Goal: Transaction & Acquisition: Purchase product/service

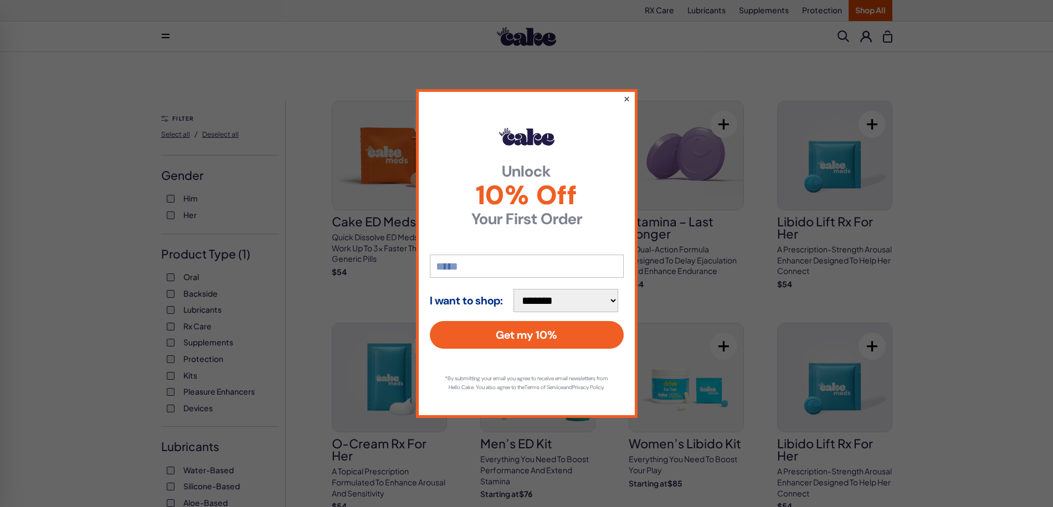
click at [625, 98] on button "×" at bounding box center [625, 98] width 7 height 13
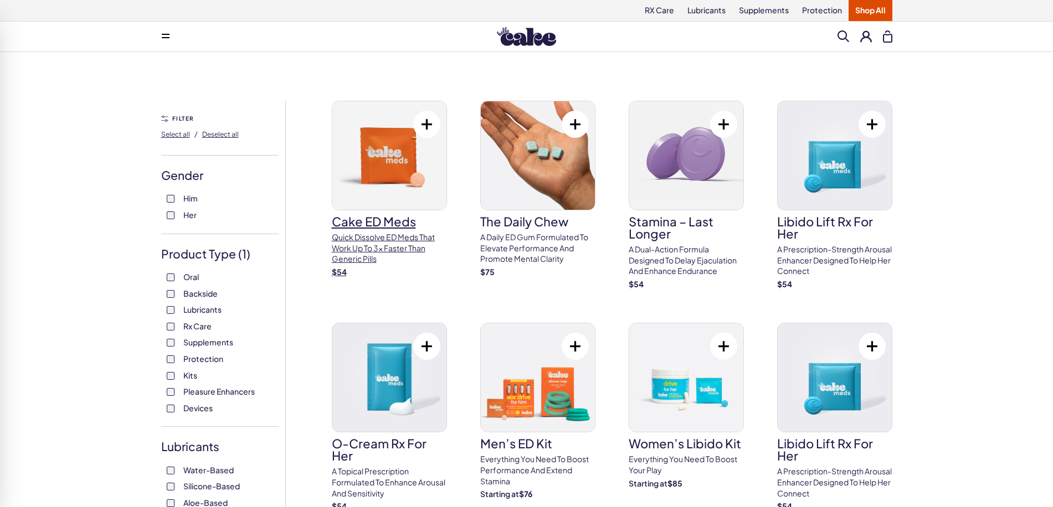
click at [380, 173] on img at bounding box center [389, 155] width 114 height 109
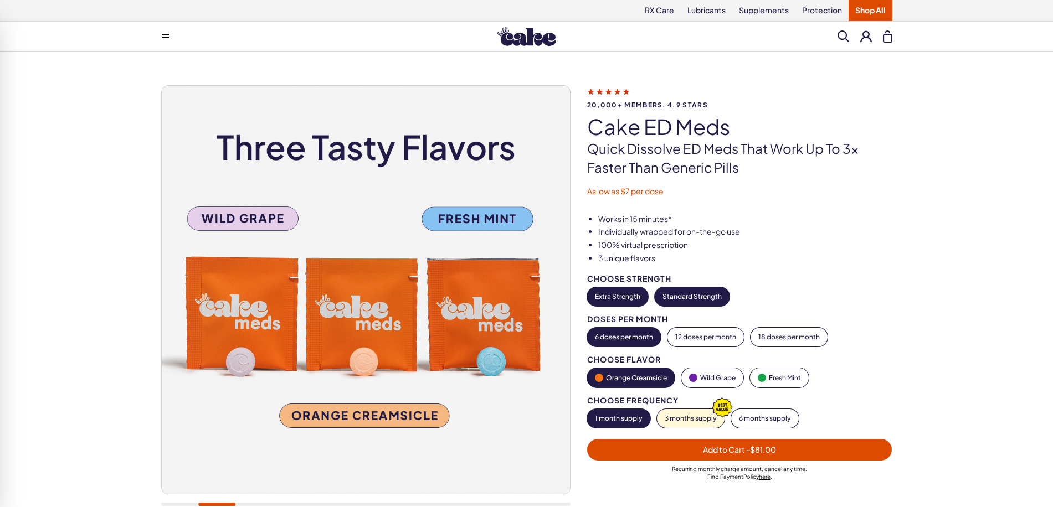
click at [688, 297] on button "Standard Strength" at bounding box center [692, 296] width 75 height 19
click at [627, 291] on button "Extra Strength" at bounding box center [617, 296] width 61 height 19
click at [694, 292] on button "Standard Strength" at bounding box center [692, 296] width 75 height 19
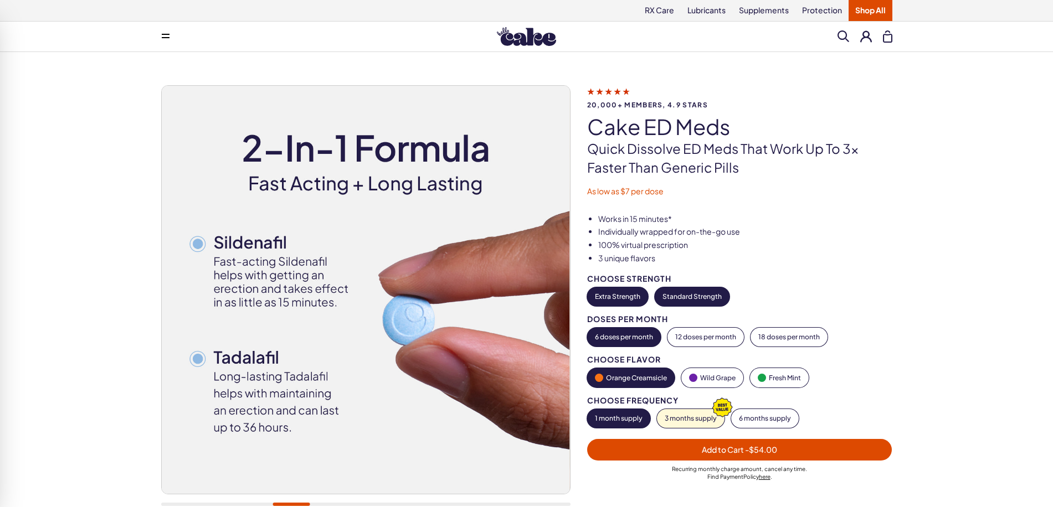
click at [614, 297] on button "Extra Strength" at bounding box center [617, 296] width 61 height 19
click at [702, 293] on button "Standard Strength" at bounding box center [692, 296] width 75 height 19
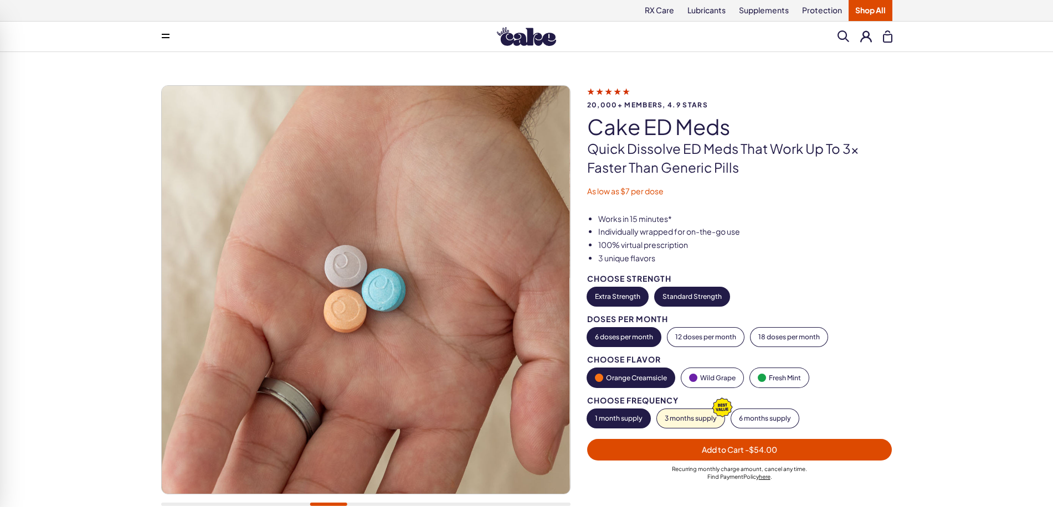
click at [622, 295] on button "Extra Strength" at bounding box center [617, 296] width 61 height 19
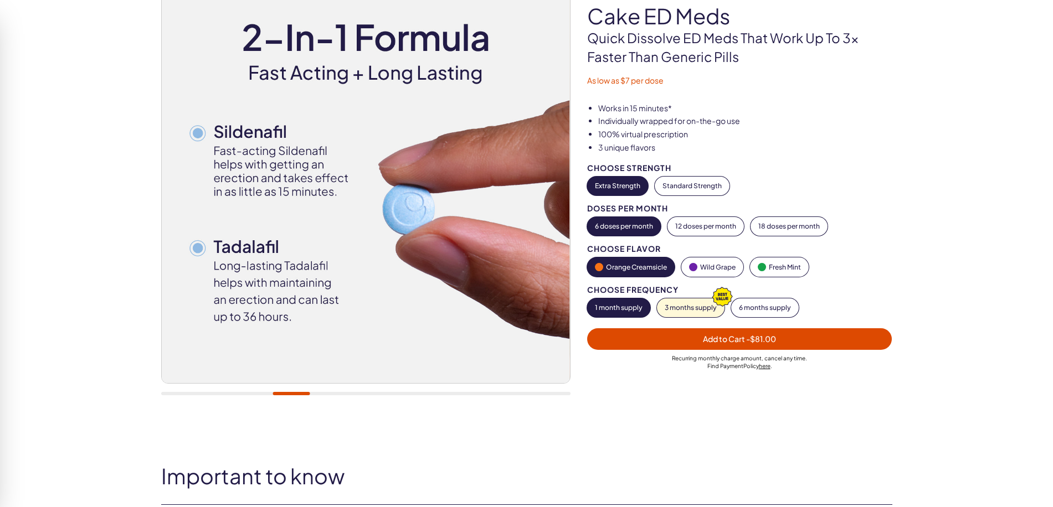
click at [247, 381] on div at bounding box center [365, 191] width 409 height 432
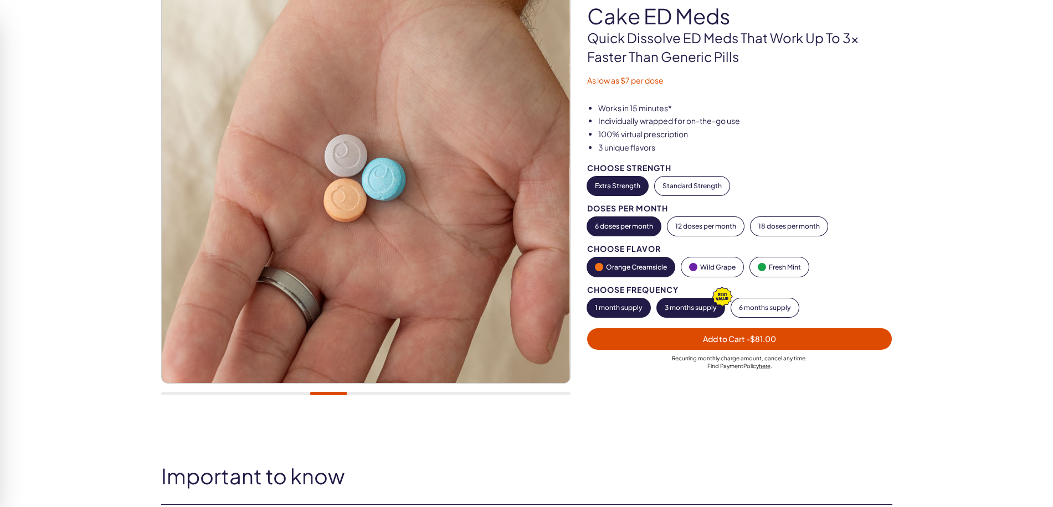
click at [693, 308] on button "3 months supply" at bounding box center [691, 307] width 68 height 19
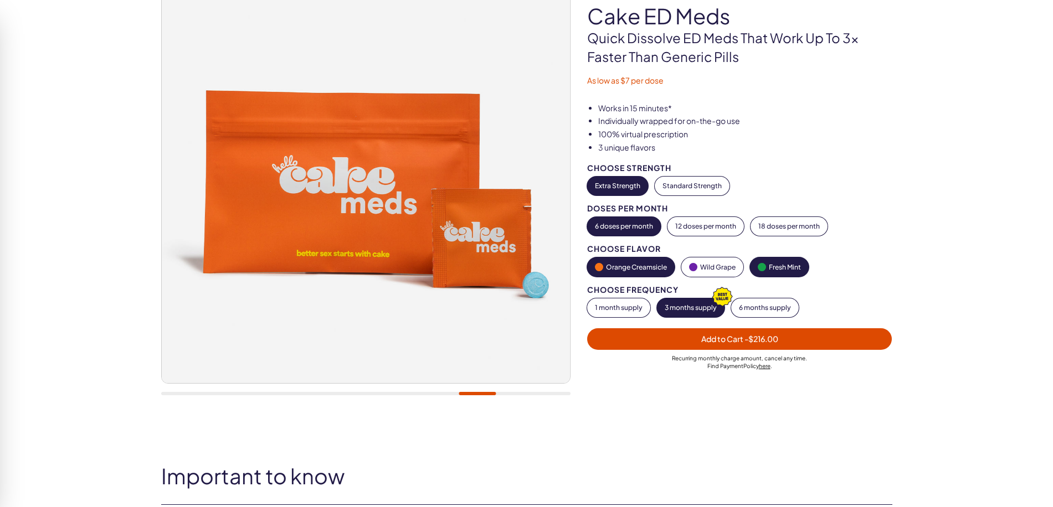
click at [780, 269] on button "Fresh Mint" at bounding box center [779, 266] width 59 height 19
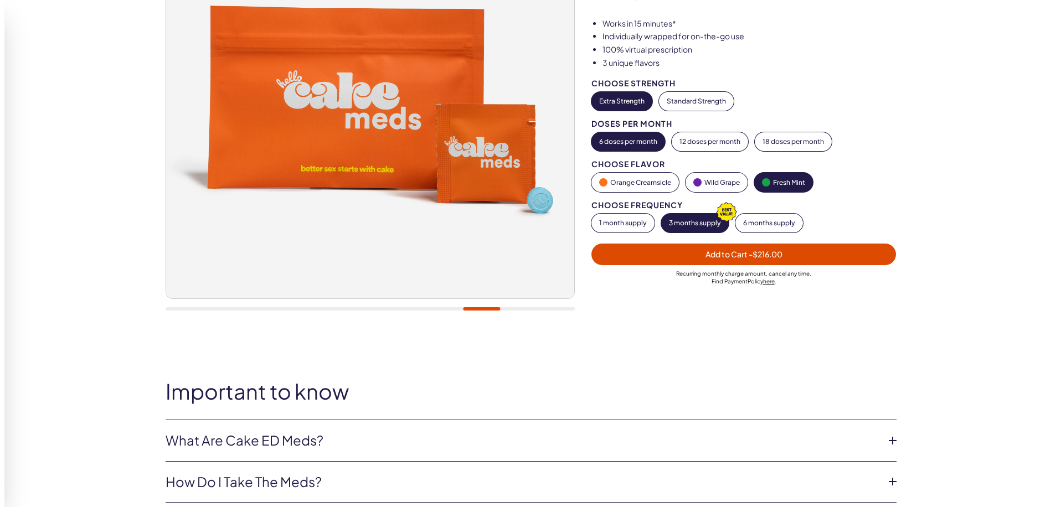
scroll to position [332, 0]
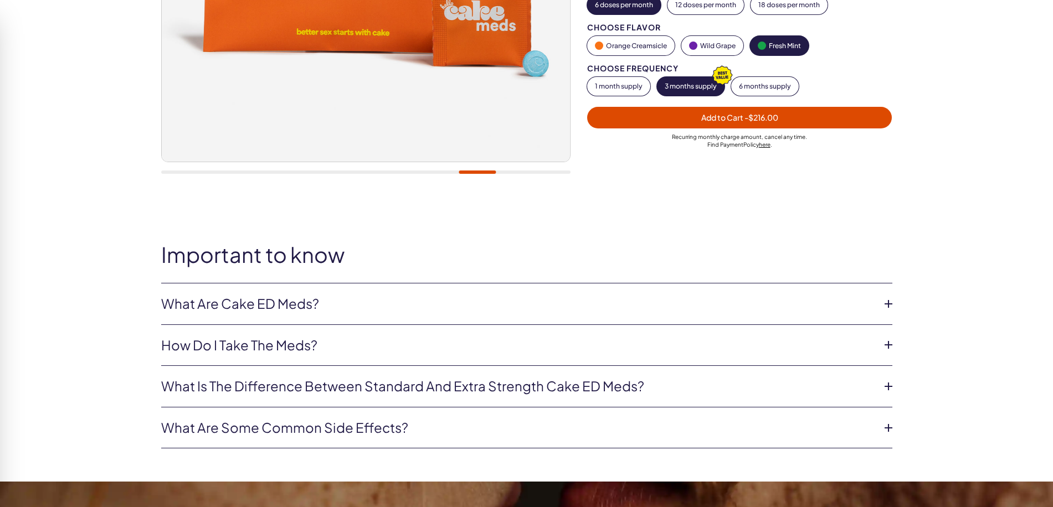
click at [514, 351] on link "How do I take the meds?" at bounding box center [517, 345] width 713 height 19
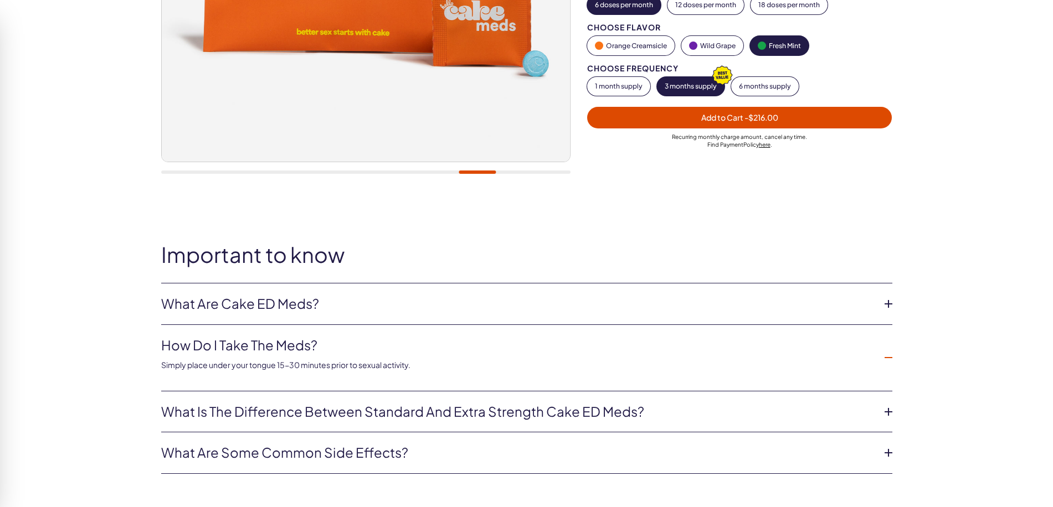
click at [514, 348] on link "How do I take the meds?" at bounding box center [517, 345] width 713 height 19
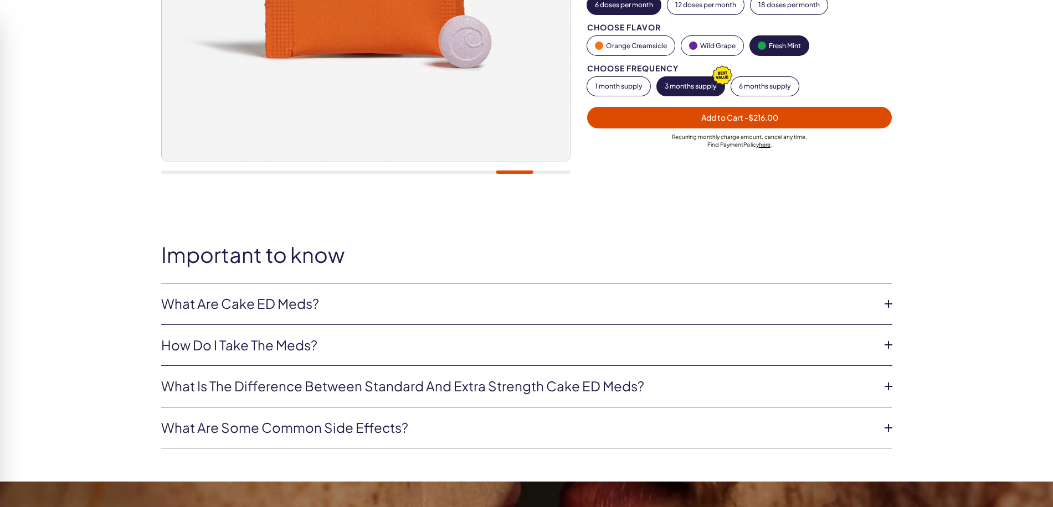
click at [513, 303] on link "What are Cake ED Meds?" at bounding box center [517, 304] width 713 height 19
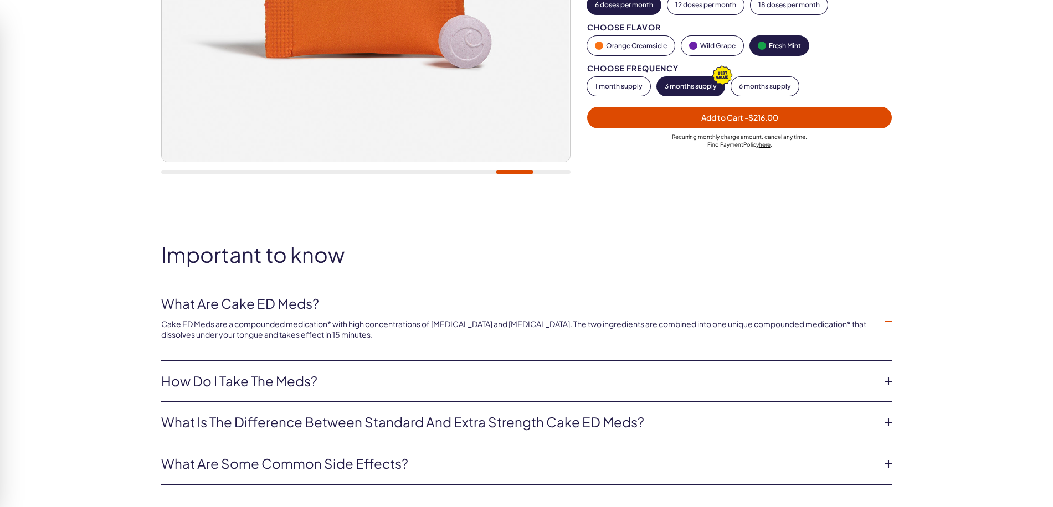
click at [515, 302] on link "What are Cake ED Meds?" at bounding box center [517, 304] width 713 height 19
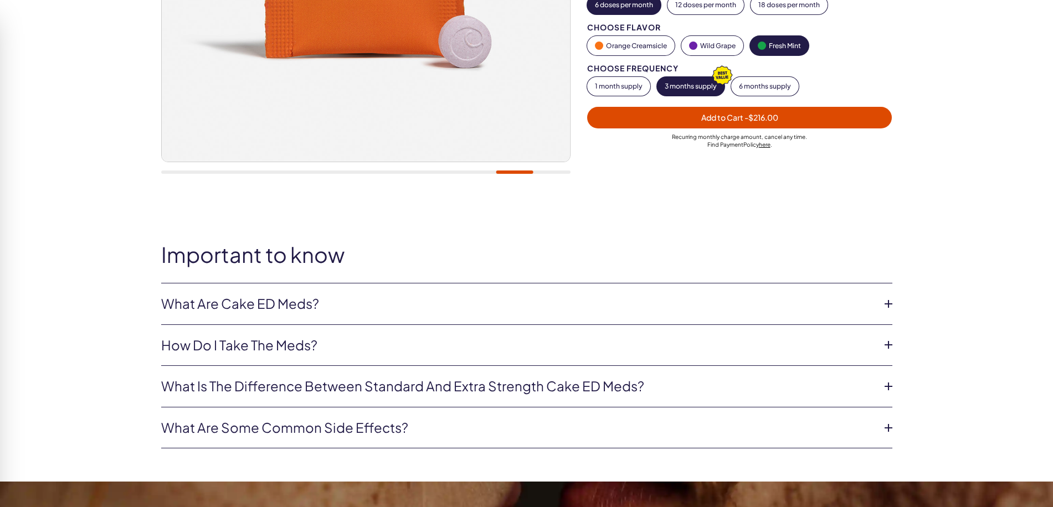
click at [697, 119] on span "Add to Cart - $216.00" at bounding box center [740, 117] width 292 height 13
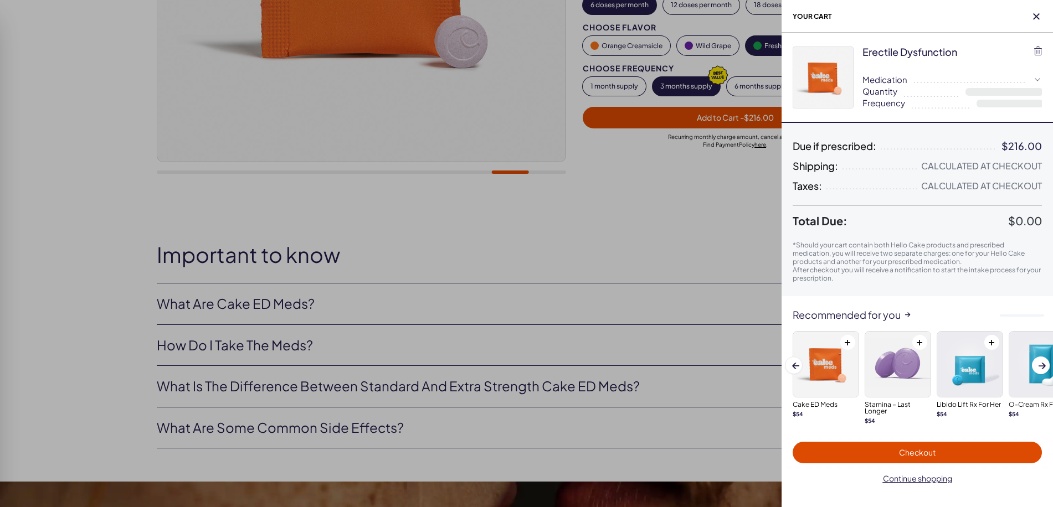
select select "*"
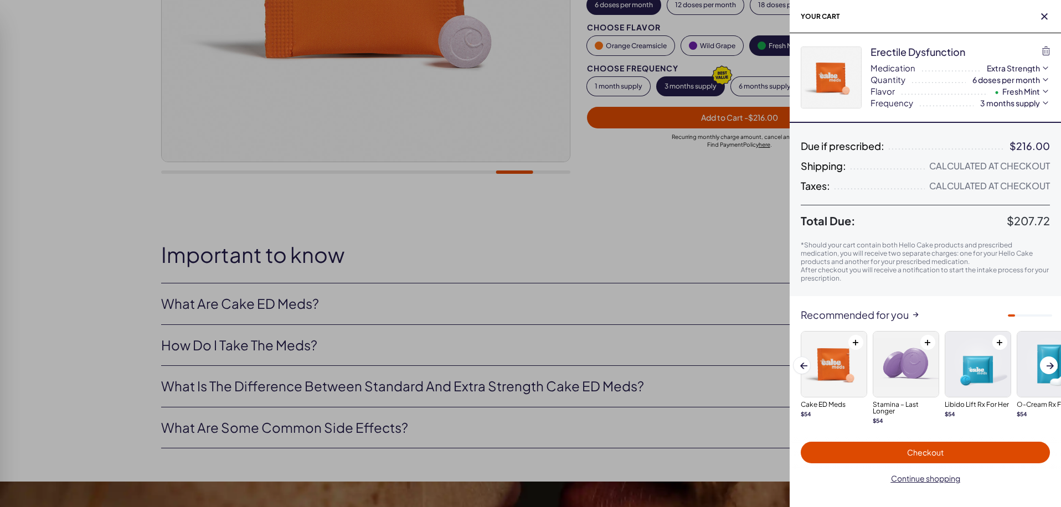
scroll to position [0, 0]
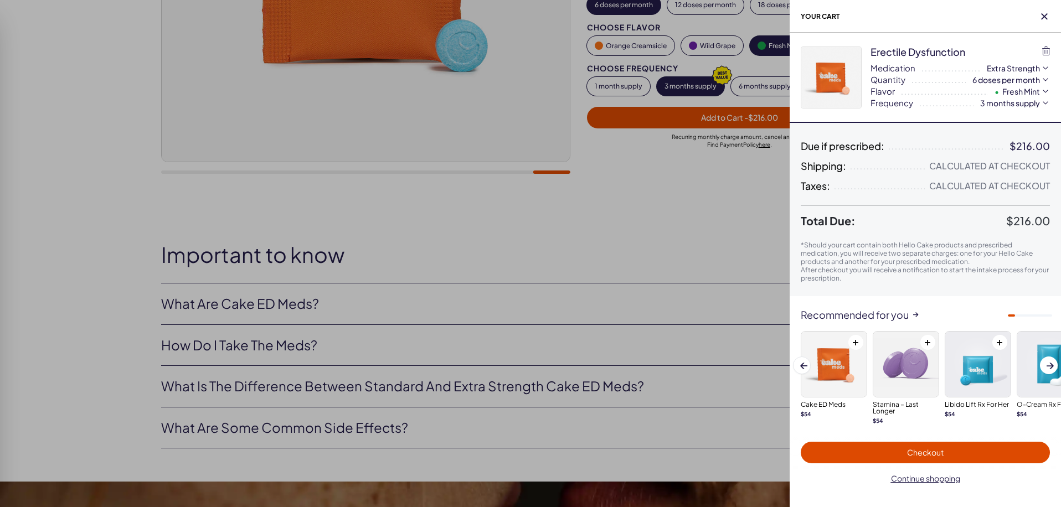
click at [891, 455] on span "Checkout" at bounding box center [925, 452] width 236 height 13
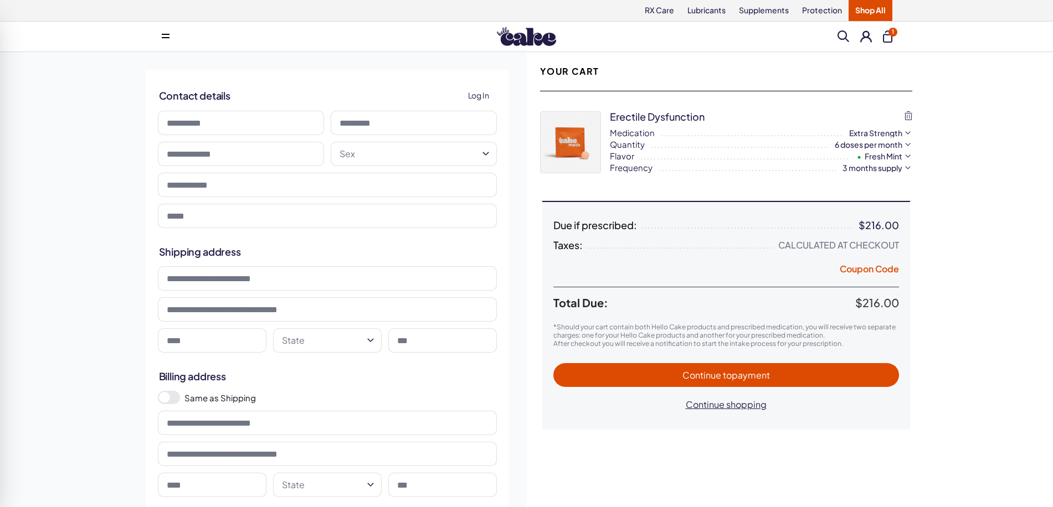
click at [481, 94] on span "Log In" at bounding box center [478, 95] width 21 height 13
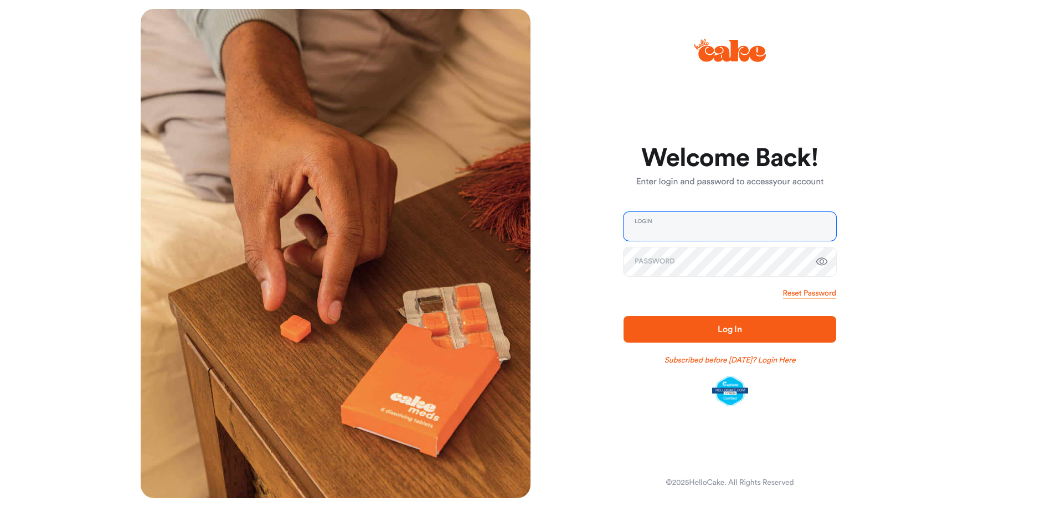
click at [682, 224] on input "email" at bounding box center [730, 226] width 213 height 29
type input "**********"
click at [704, 342] on button "Log In" at bounding box center [730, 329] width 213 height 27
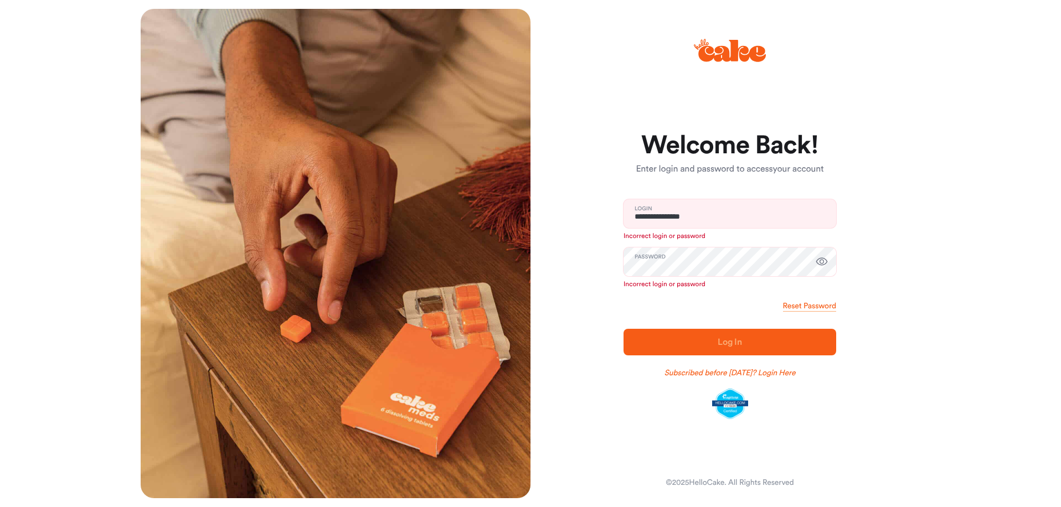
click at [825, 262] on icon "button" at bounding box center [821, 261] width 13 height 13
drag, startPoint x: 751, startPoint y: 215, endPoint x: 766, endPoint y: 212, distance: 14.9
click at [751, 215] on input "**********" at bounding box center [730, 213] width 213 height 29
click at [967, 175] on div "**********" at bounding box center [530, 253] width 1061 height 507
click at [955, 319] on div "**********" at bounding box center [530, 253] width 1061 height 507
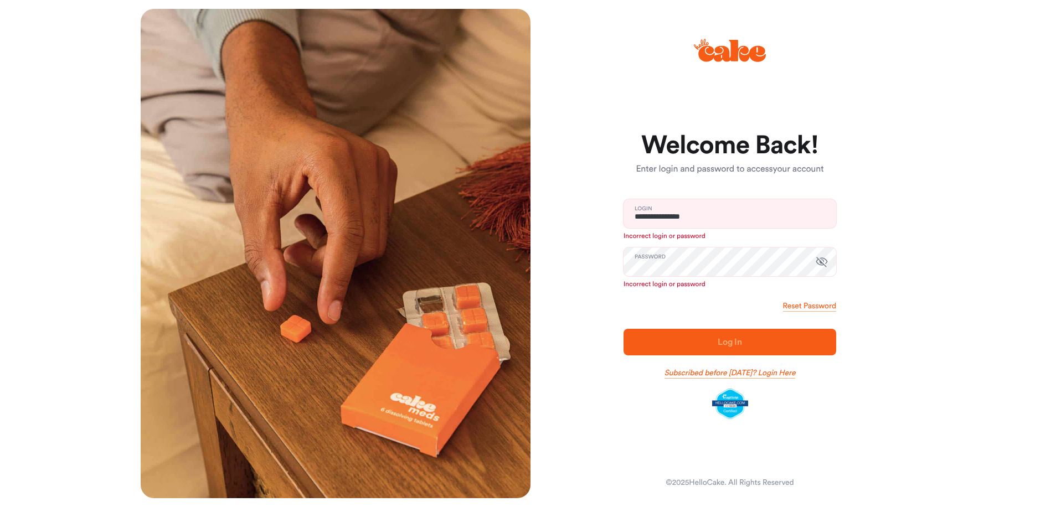
click at [788, 370] on link "Subscribed before Nov 1 2024? Login Here" at bounding box center [730, 373] width 131 height 11
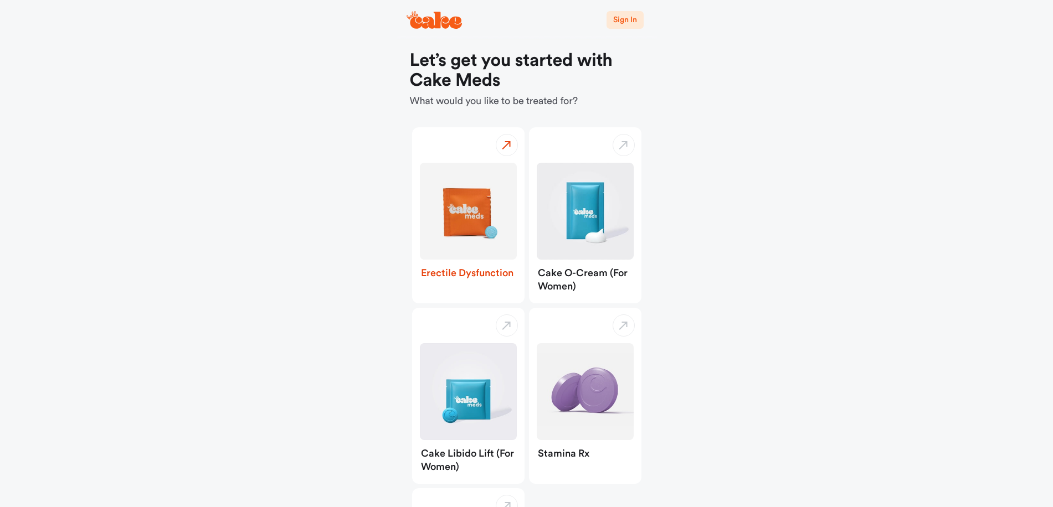
click at [473, 212] on img "button" at bounding box center [468, 211] width 97 height 97
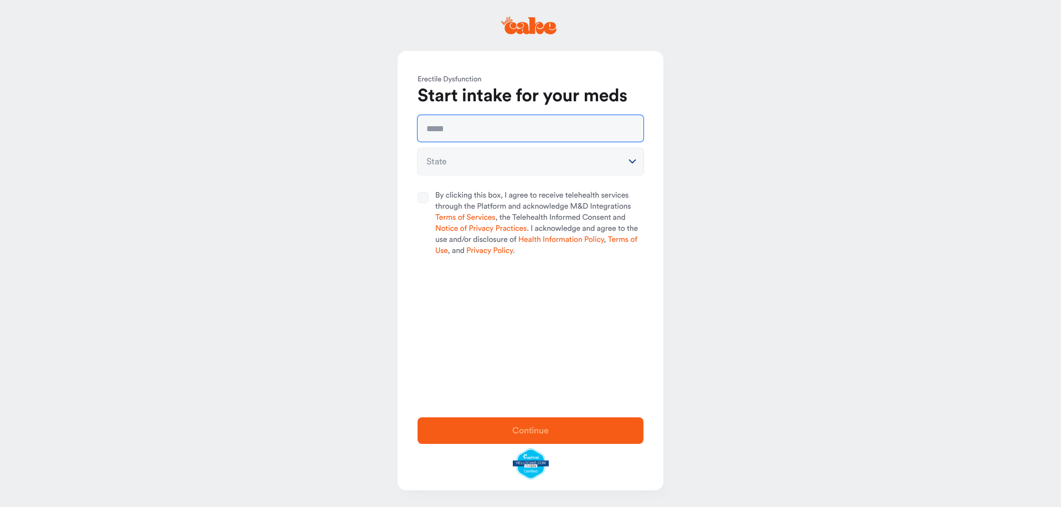
click at [464, 128] on input "text" at bounding box center [531, 128] width 226 height 27
type input "**********"
click at [508, 161] on html "**********" at bounding box center [530, 253] width 1061 height 507
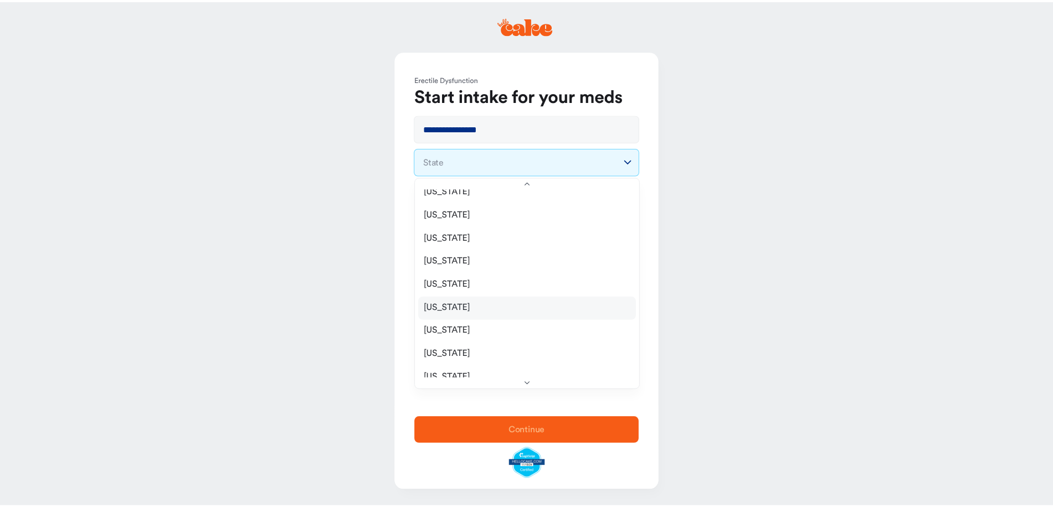
scroll to position [111, 0]
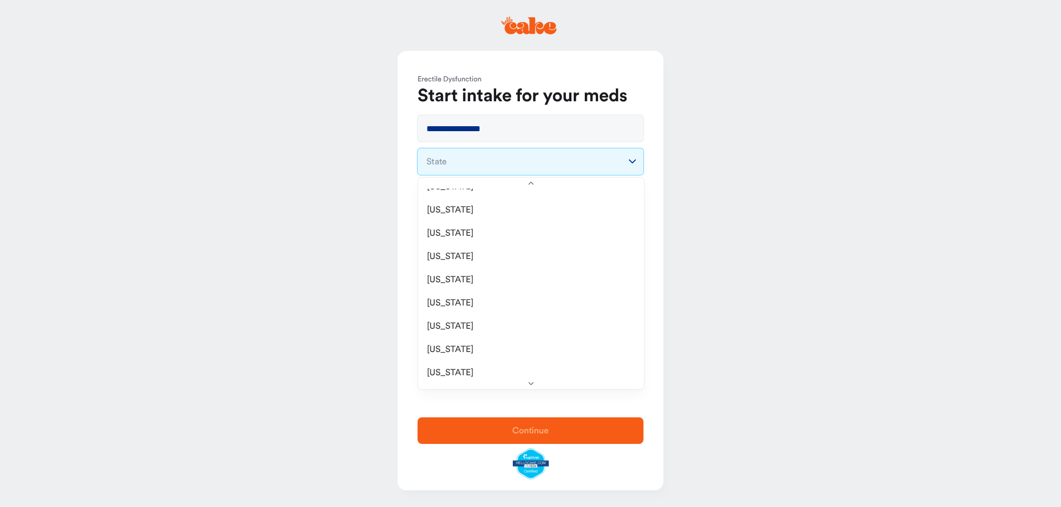
select select "**"
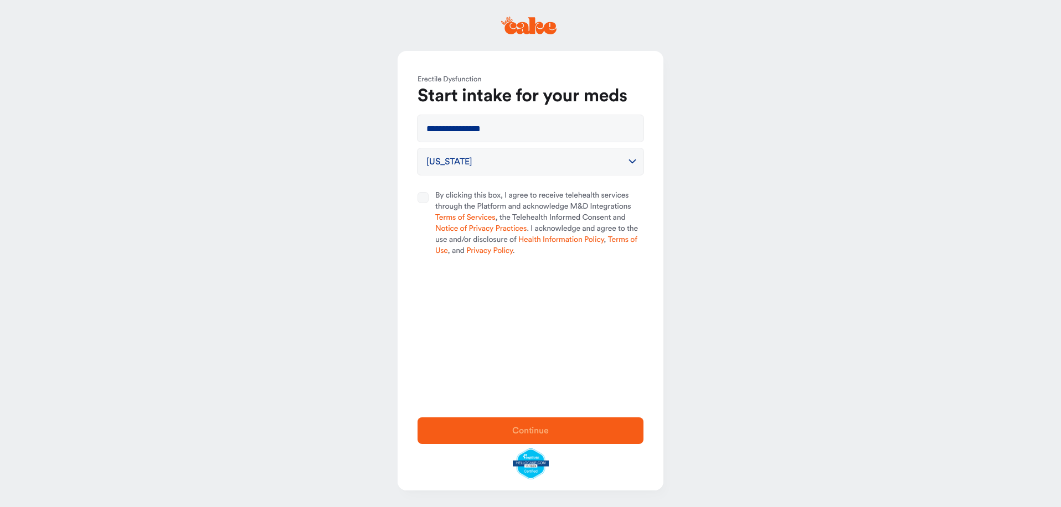
drag, startPoint x: 848, startPoint y: 255, endPoint x: 835, endPoint y: 253, distance: 13.6
click at [847, 254] on main "**********" at bounding box center [530, 253] width 1061 height 507
click at [419, 194] on button "By clicking this box, I agree to receive telehealth services through the Platfo…" at bounding box center [423, 197] width 11 height 11
click at [537, 432] on span "Continue" at bounding box center [530, 430] width 37 height 9
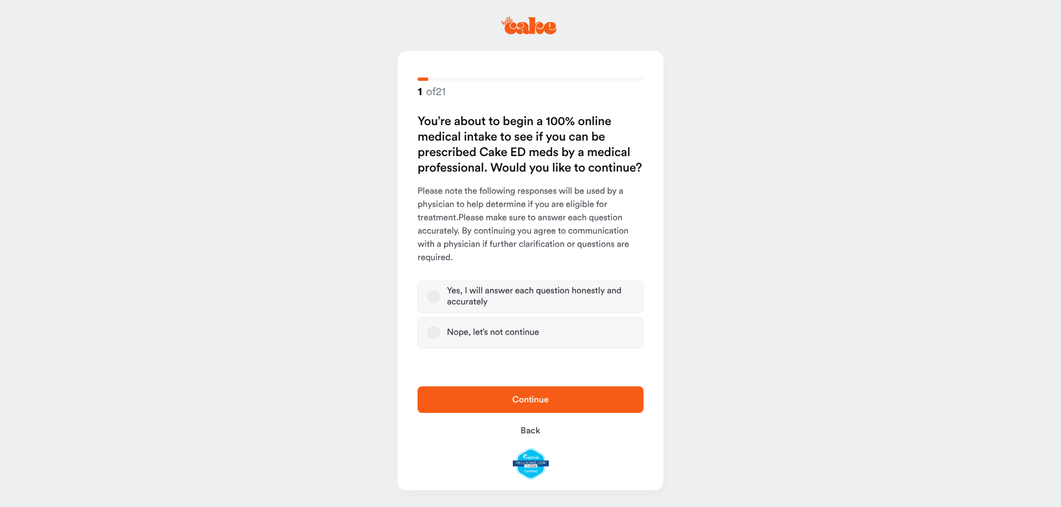
click at [516, 297] on div "Yes, I will answer each question honestly and accurately" at bounding box center [540, 297] width 187 height 22
click at [440, 297] on button "Yes, I will answer each question honestly and accurately" at bounding box center [433, 296] width 13 height 13
click at [523, 405] on span "Continue" at bounding box center [530, 399] width 190 height 13
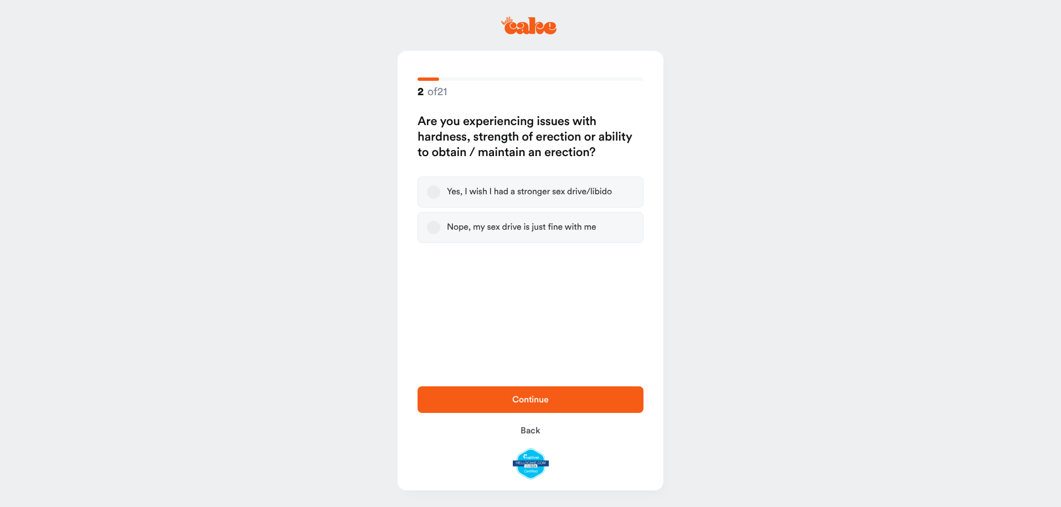
click at [521, 194] on div "Yes, I wish I had a stronger sex drive/libido" at bounding box center [529, 192] width 165 height 11
click at [440, 194] on button "Yes, I wish I had a stronger sex drive/libido" at bounding box center [433, 192] width 13 height 13
click at [568, 396] on span "Continue" at bounding box center [530, 399] width 190 height 13
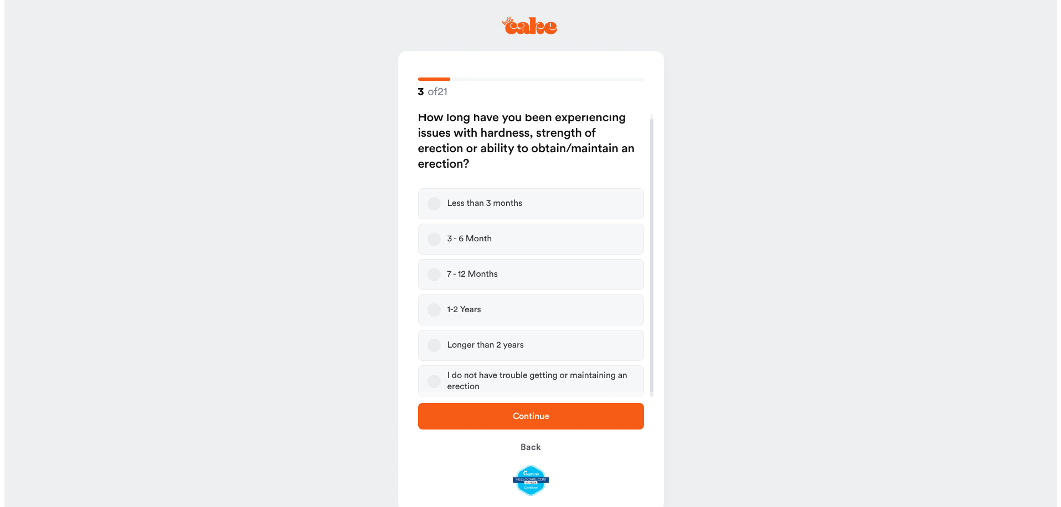
scroll to position [5, 0]
click at [513, 345] on div "Longer than 2 years" at bounding box center [481, 344] width 76 height 11
click at [436, 345] on button "Longer than 2 years" at bounding box center [429, 344] width 13 height 13
click at [559, 421] on span "Continue" at bounding box center [526, 416] width 190 height 13
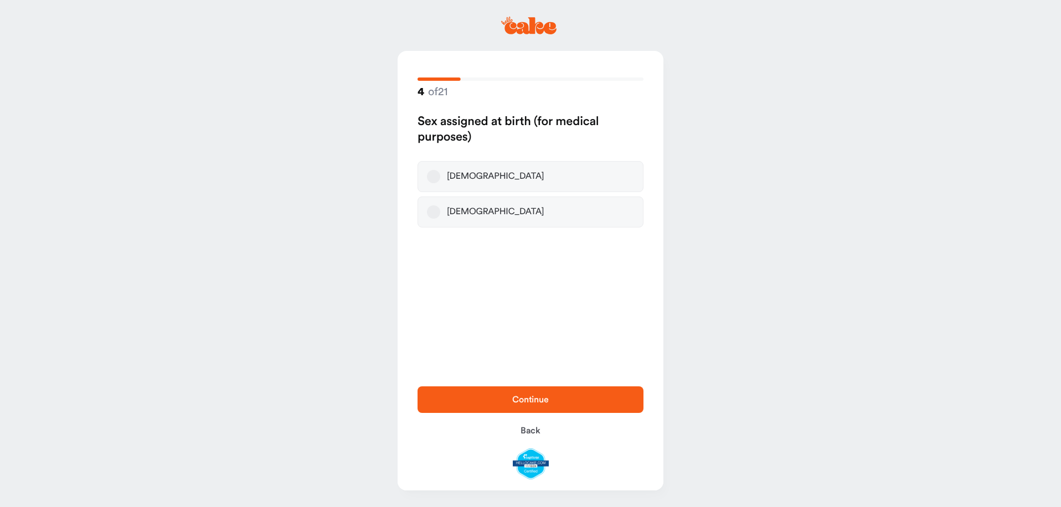
click at [469, 173] on label "[DEMOGRAPHIC_DATA]" at bounding box center [531, 176] width 226 height 31
click at [440, 173] on button "[DEMOGRAPHIC_DATA]" at bounding box center [433, 176] width 13 height 13
click at [546, 403] on span "Continue" at bounding box center [530, 399] width 37 height 9
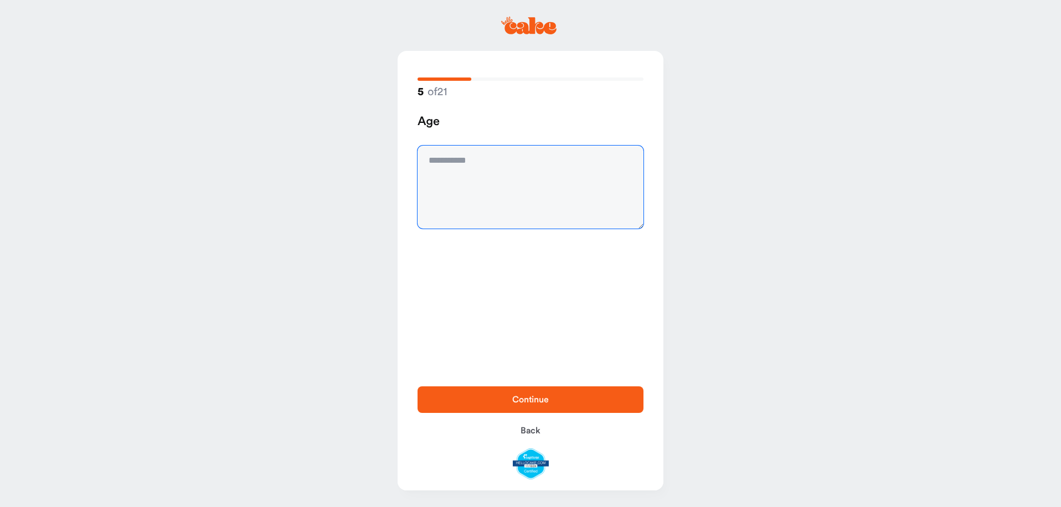
click at [509, 180] on textarea at bounding box center [531, 187] width 226 height 83
type textarea "**"
click at [495, 388] on button "Continue" at bounding box center [531, 400] width 226 height 27
click at [512, 163] on textarea at bounding box center [531, 187] width 226 height 83
type textarea "*****"
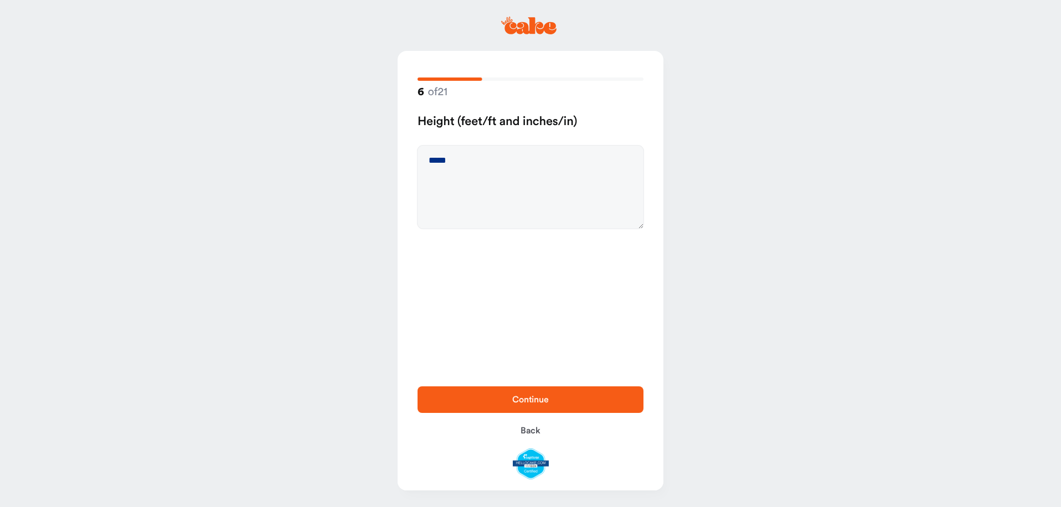
click at [549, 393] on button "Continue" at bounding box center [531, 400] width 226 height 27
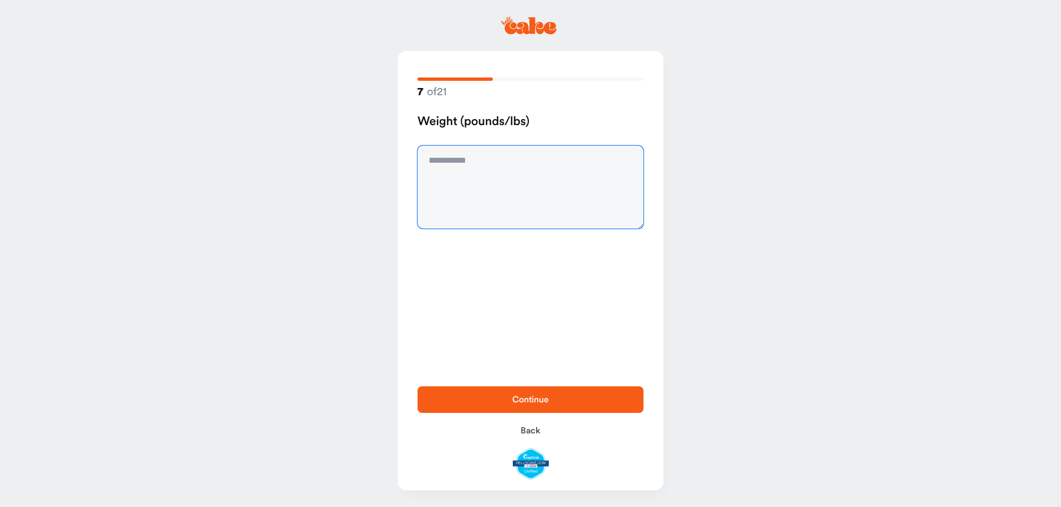
click at [506, 189] on textarea at bounding box center [531, 187] width 226 height 83
type textarea "***"
click at [546, 401] on span "Continue" at bounding box center [530, 399] width 37 height 9
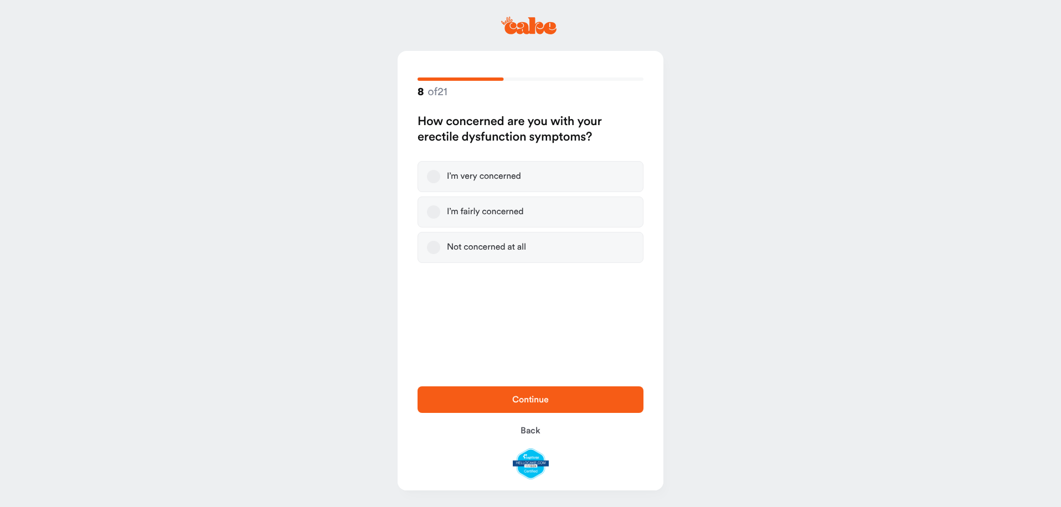
click at [481, 211] on div "I’m fairly concerned" at bounding box center [485, 212] width 76 height 11
click at [440, 211] on button "I’m fairly concerned" at bounding box center [433, 211] width 13 height 13
click at [553, 401] on span "Continue" at bounding box center [530, 399] width 190 height 13
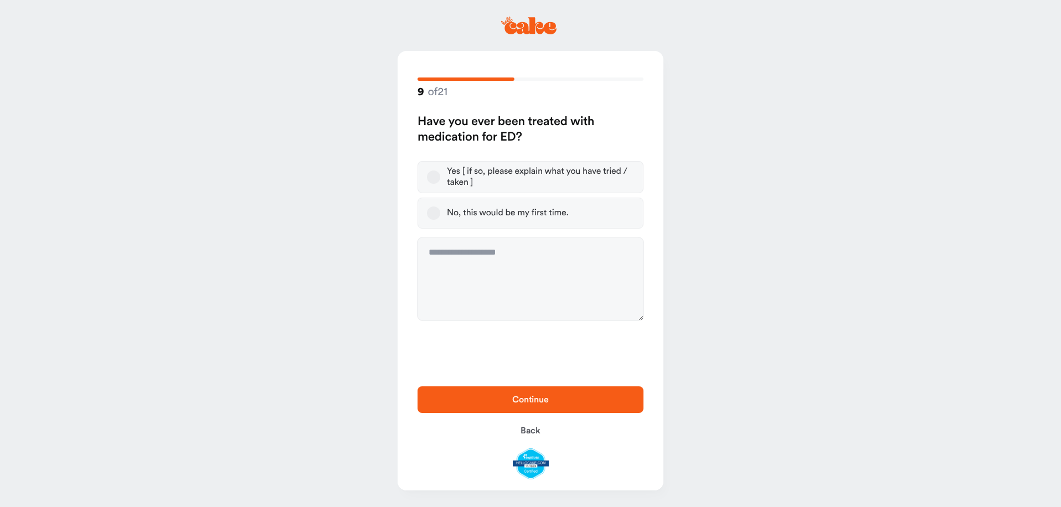
click at [424, 178] on label "Yes [ if so, please explain what you have tried / taken ]" at bounding box center [531, 177] width 226 height 32
click at [427, 178] on button "Yes [ if so, please explain what you have tried / taken ]" at bounding box center [433, 177] width 13 height 13
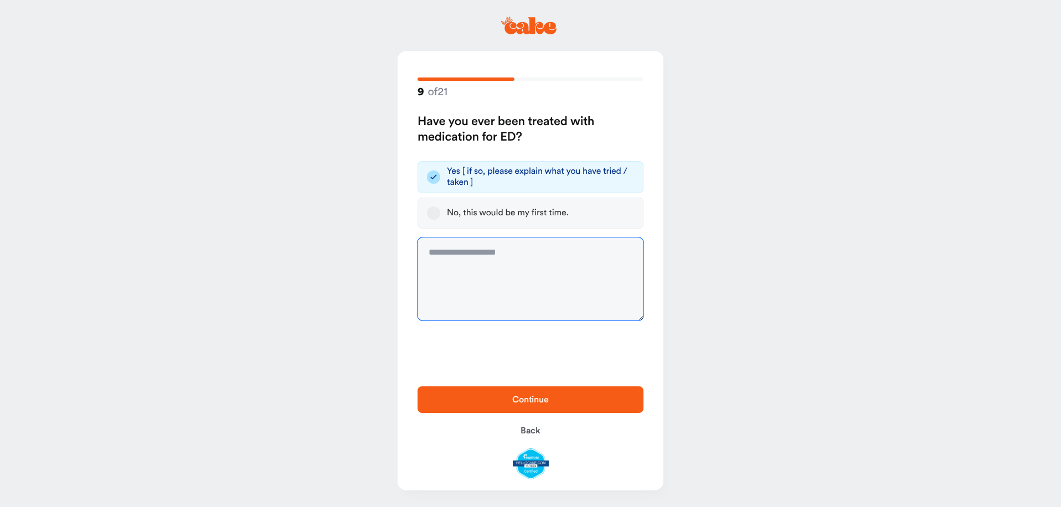
click at [519, 277] on textarea at bounding box center [531, 279] width 226 height 83
type textarea "*"
click at [558, 254] on textarea "**********" at bounding box center [531, 279] width 226 height 83
drag, startPoint x: 606, startPoint y: 269, endPoint x: 549, endPoint y: 260, distance: 57.7
click at [549, 260] on textarea "**********" at bounding box center [531, 279] width 226 height 83
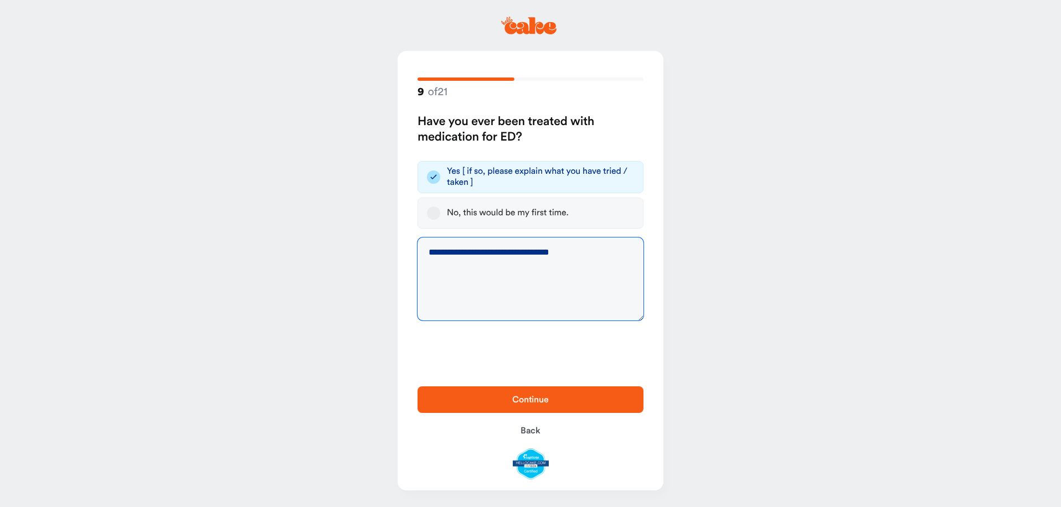
click at [583, 284] on textarea "**********" at bounding box center [531, 279] width 226 height 83
drag, startPoint x: 581, startPoint y: 259, endPoint x: 547, endPoint y: 263, distance: 34.1
click at [547, 263] on textarea "**********" at bounding box center [531, 279] width 226 height 83
paste textarea "****"
click at [548, 257] on textarea "**********" at bounding box center [531, 279] width 226 height 83
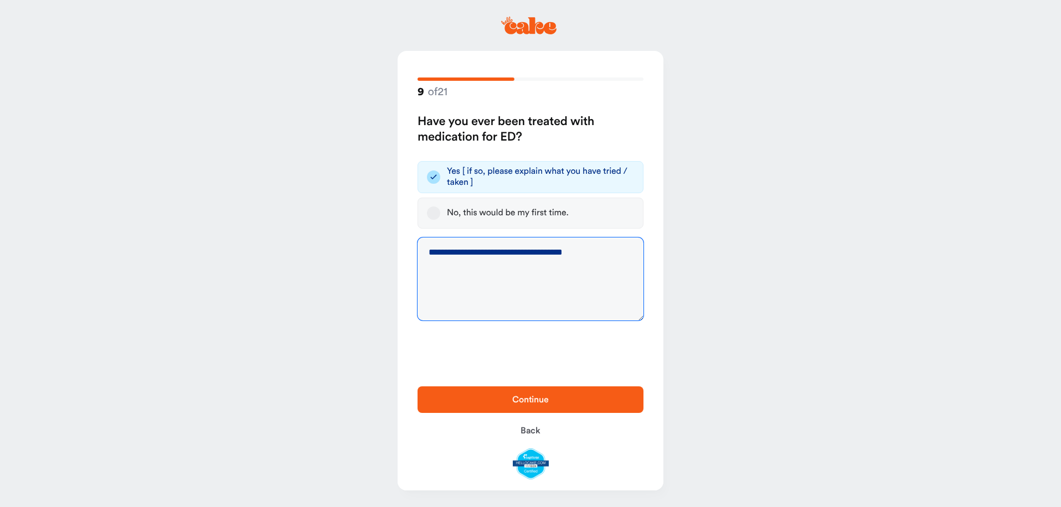
type textarea "**********"
click at [560, 393] on span "Continue" at bounding box center [530, 399] width 190 height 13
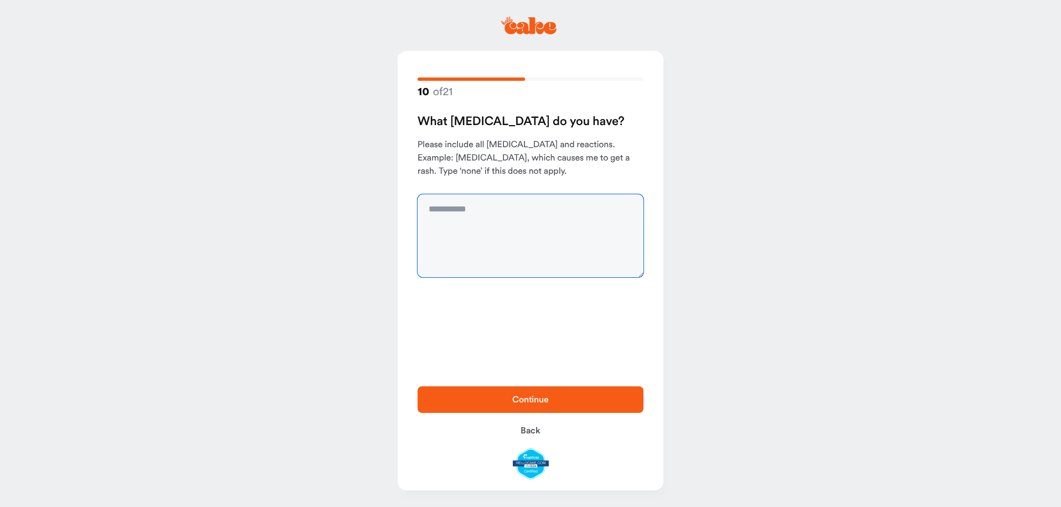
click at [512, 238] on textarea at bounding box center [531, 235] width 226 height 83
type textarea "****"
click at [531, 404] on span "Continue" at bounding box center [530, 399] width 190 height 13
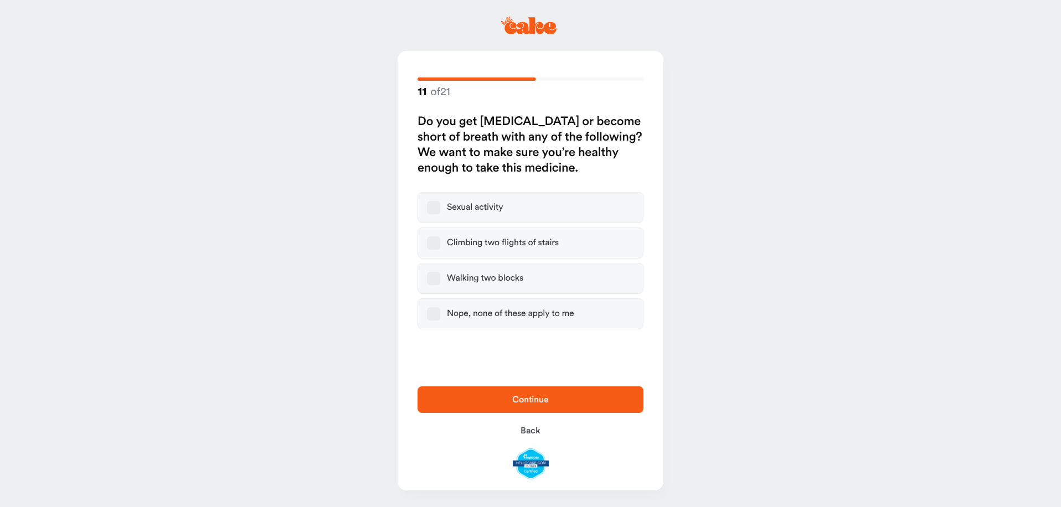
click at [490, 315] on div "Nope, none of these apply to me" at bounding box center [510, 313] width 127 height 11
click at [440, 315] on button "Nope, none of these apply to me" at bounding box center [433, 313] width 13 height 13
click at [508, 396] on span "Continue" at bounding box center [530, 399] width 190 height 13
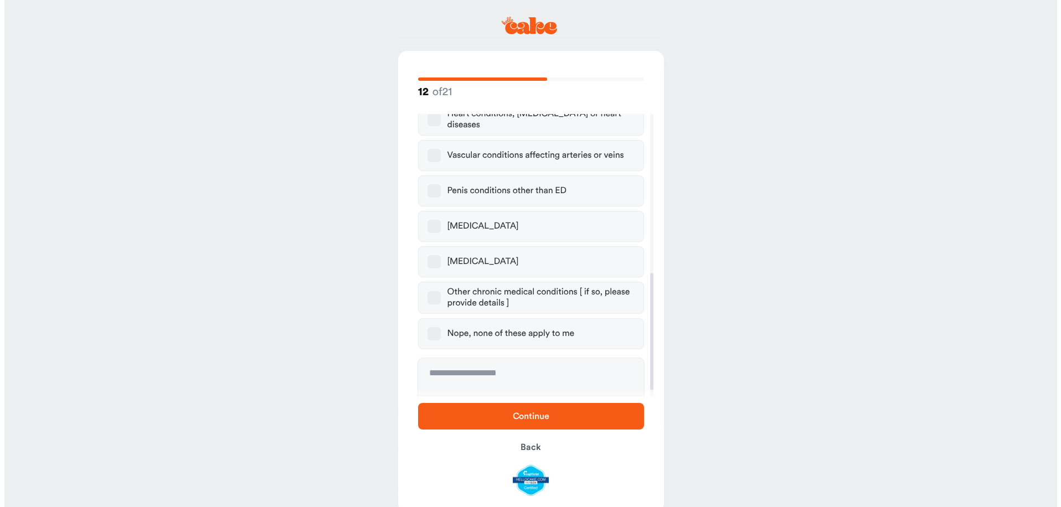
scroll to position [388, 0]
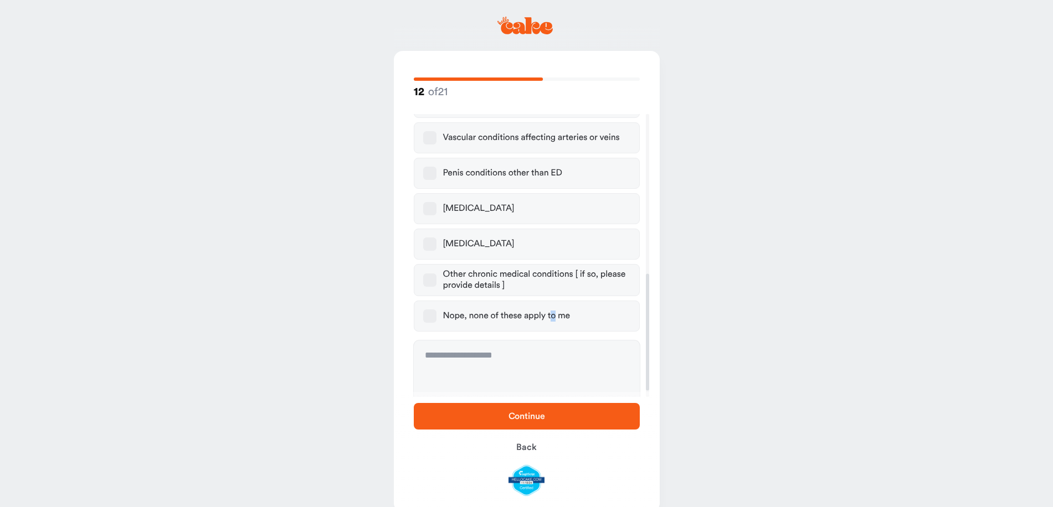
click at [553, 311] on div "Nope, none of these apply to me" at bounding box center [506, 316] width 127 height 11
click at [526, 311] on div "Nope, none of these apply to me" at bounding box center [506, 316] width 127 height 11
click at [436, 310] on button "Nope, none of these apply to me" at bounding box center [429, 316] width 13 height 13
click at [556, 427] on button "Continue" at bounding box center [527, 416] width 226 height 27
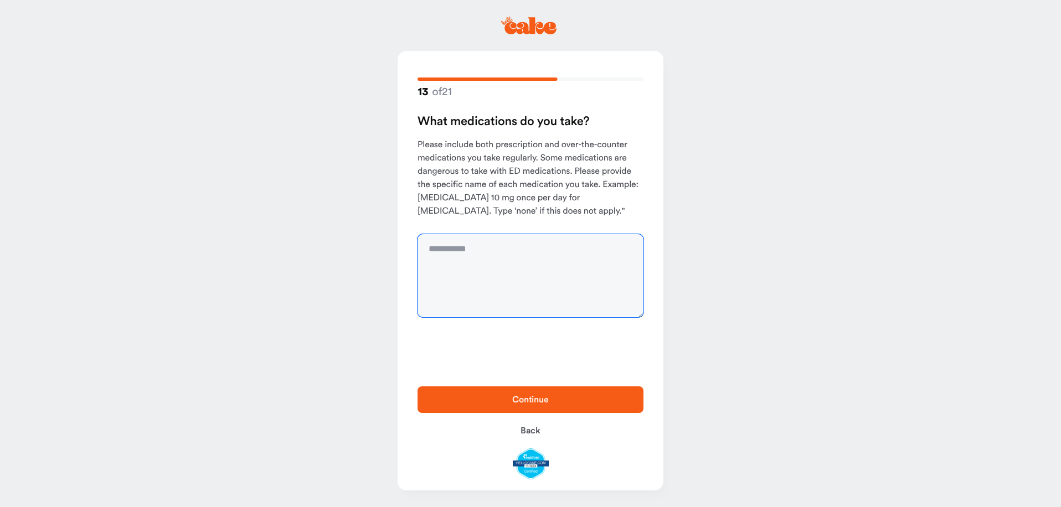
click at [515, 268] on textarea at bounding box center [531, 275] width 226 height 83
type textarea "**********"
click at [591, 401] on span "Continue" at bounding box center [530, 399] width 190 height 13
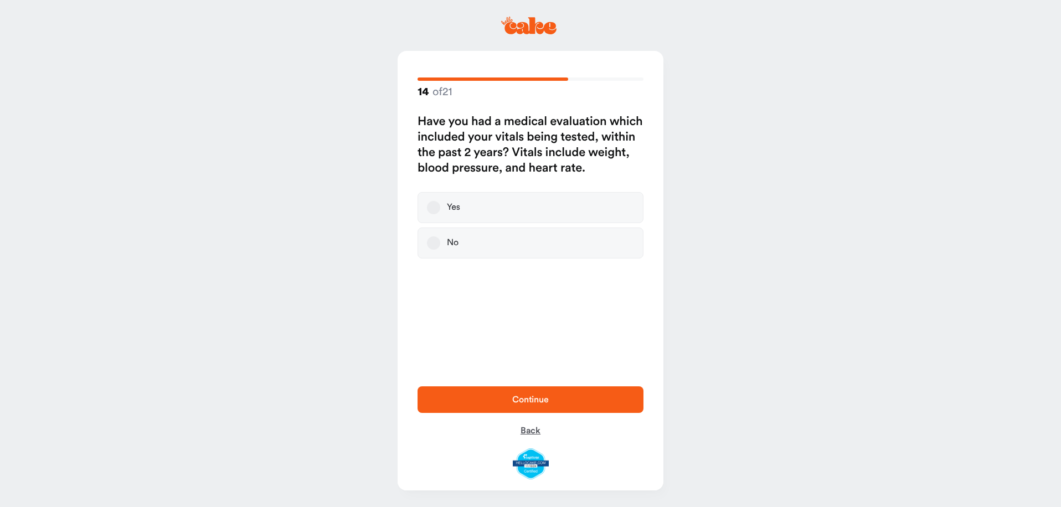
click at [528, 426] on button "Back" at bounding box center [531, 431] width 226 height 27
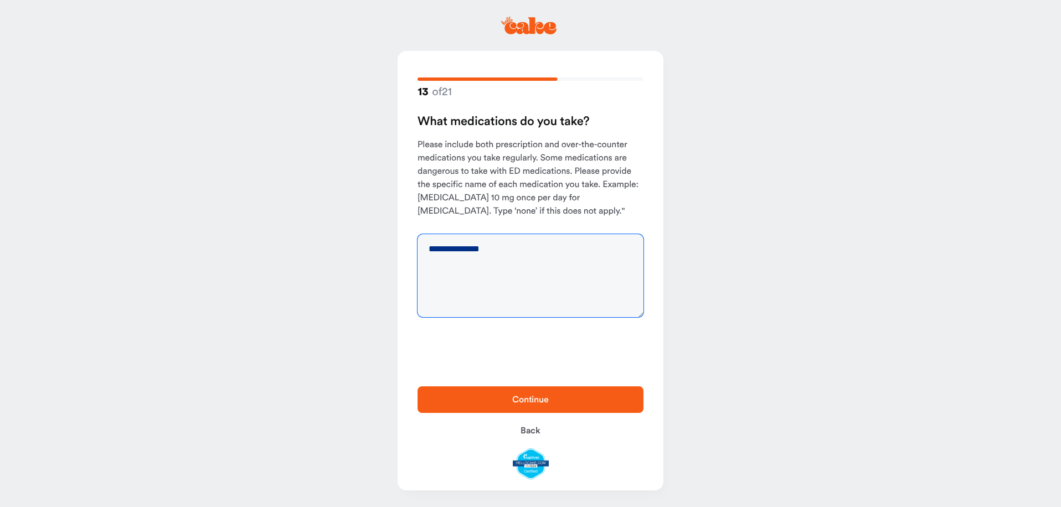
click at [534, 253] on textarea "**********" at bounding box center [531, 275] width 226 height 83
type textarea "**********"
click at [510, 400] on span "Continue" at bounding box center [530, 399] width 190 height 13
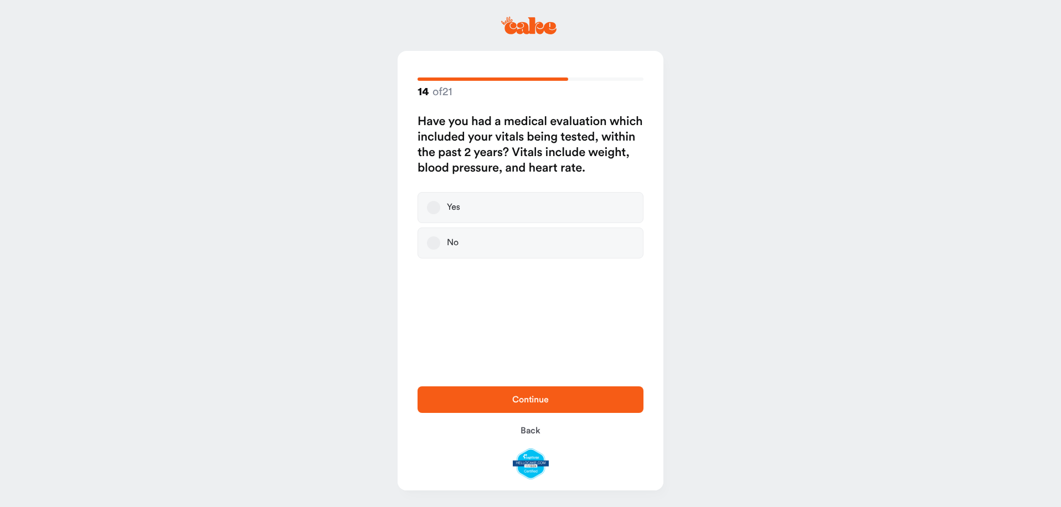
click at [446, 205] on label "Yes" at bounding box center [531, 207] width 226 height 31
click at [440, 205] on button "Yes" at bounding box center [433, 207] width 13 height 13
click at [586, 399] on span "Continue" at bounding box center [530, 399] width 190 height 13
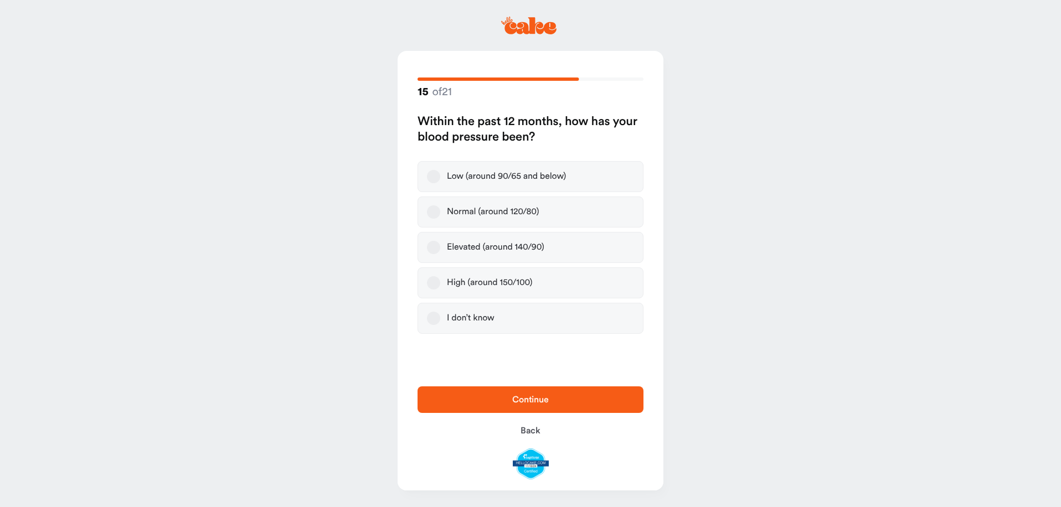
click at [500, 210] on div "Normal (around 120/80)" at bounding box center [493, 212] width 92 height 11
click at [440, 210] on button "Normal (around 120/80)" at bounding box center [433, 211] width 13 height 13
click at [589, 402] on span "Continue" at bounding box center [530, 399] width 190 height 13
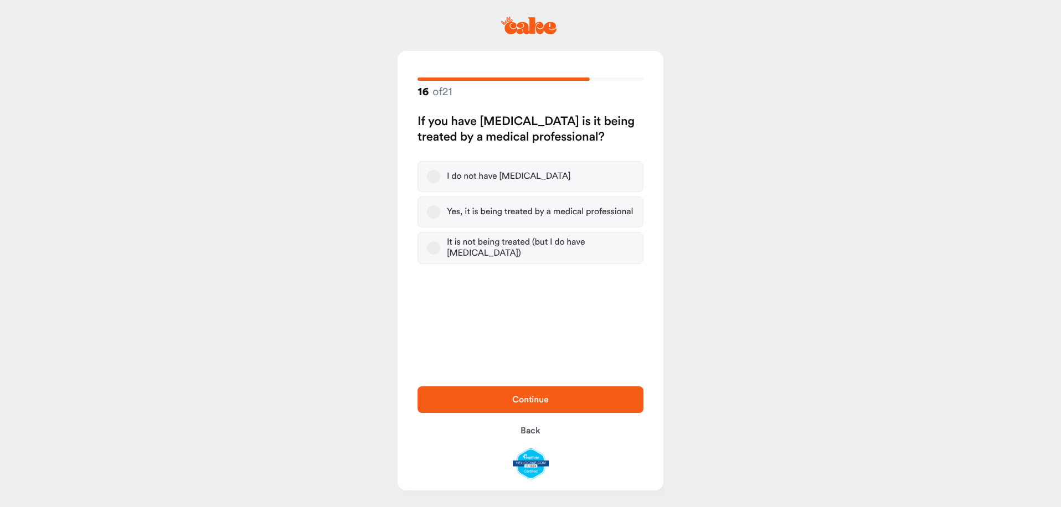
click at [525, 175] on div "I do not have [MEDICAL_DATA]" at bounding box center [508, 176] width 123 height 11
click at [440, 175] on button "I do not have [MEDICAL_DATA]" at bounding box center [433, 176] width 13 height 13
click at [595, 402] on span "Continue" at bounding box center [530, 399] width 190 height 13
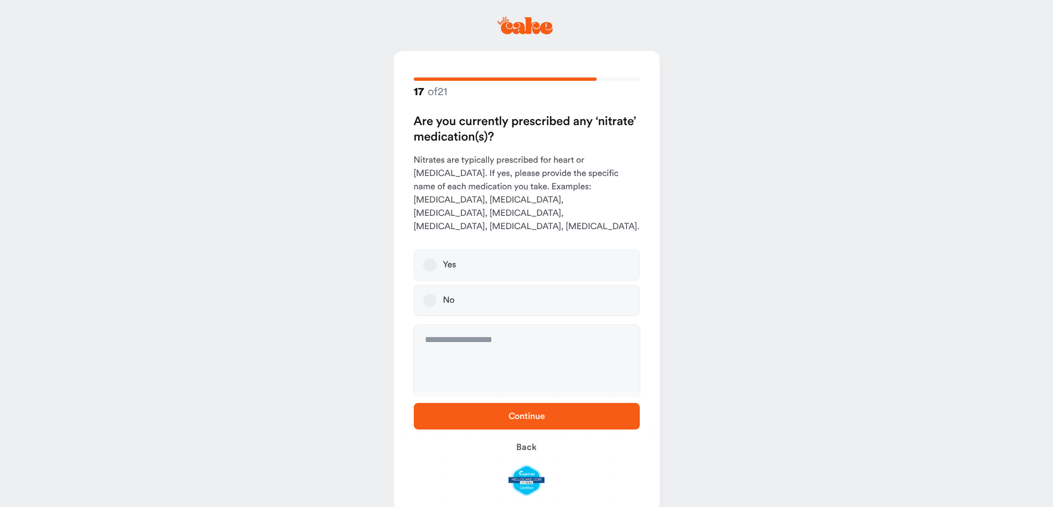
click at [468, 285] on label "No" at bounding box center [527, 300] width 226 height 31
click at [436, 294] on button "No" at bounding box center [429, 300] width 13 height 13
click at [548, 409] on button "Continue" at bounding box center [527, 416] width 226 height 27
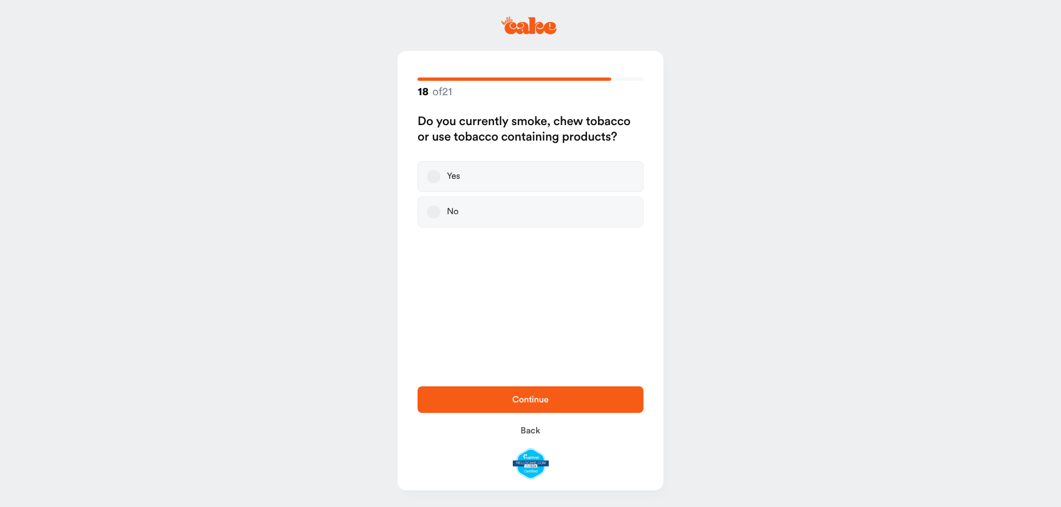
click at [490, 212] on label "No" at bounding box center [531, 212] width 226 height 31
click at [440, 212] on button "No" at bounding box center [433, 211] width 13 height 13
click at [578, 381] on div "Continue Back" at bounding box center [531, 432] width 266 height 115
click at [581, 391] on button "Continue" at bounding box center [531, 400] width 226 height 27
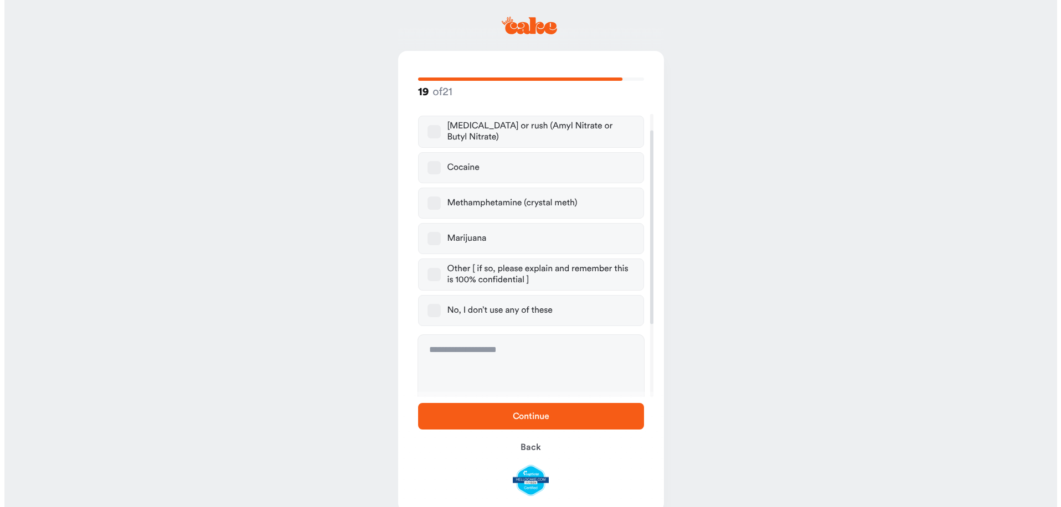
scroll to position [111, 0]
click at [502, 307] on div "No, I don’t use any of these" at bounding box center [495, 309] width 105 height 11
click at [436, 307] on button "No, I don’t use any of these" at bounding box center [429, 309] width 13 height 13
click at [600, 418] on span "Continue" at bounding box center [526, 416] width 190 height 13
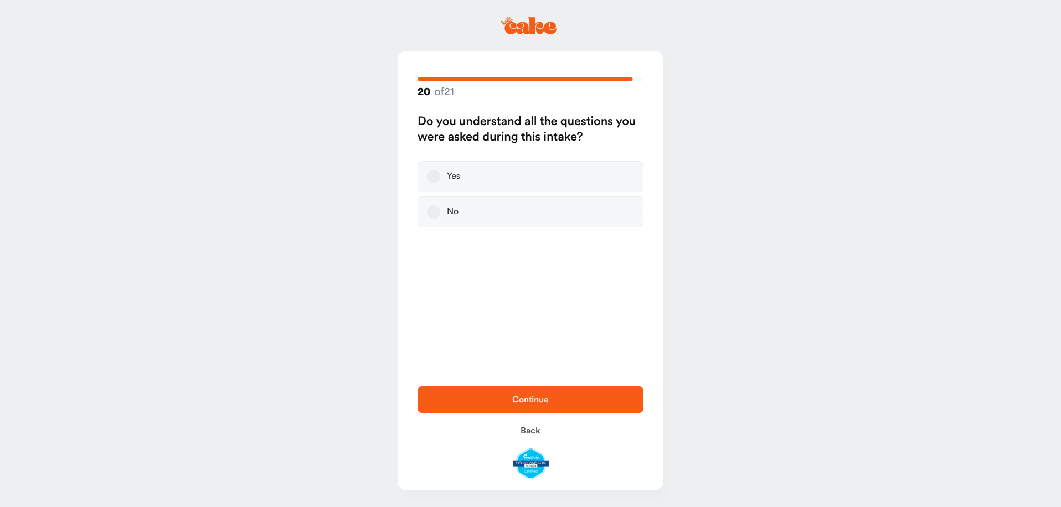
click at [482, 176] on label "Yes" at bounding box center [531, 176] width 226 height 31
click at [440, 176] on button "Yes" at bounding box center [433, 176] width 13 height 13
click at [607, 401] on span "Continue" at bounding box center [530, 399] width 190 height 13
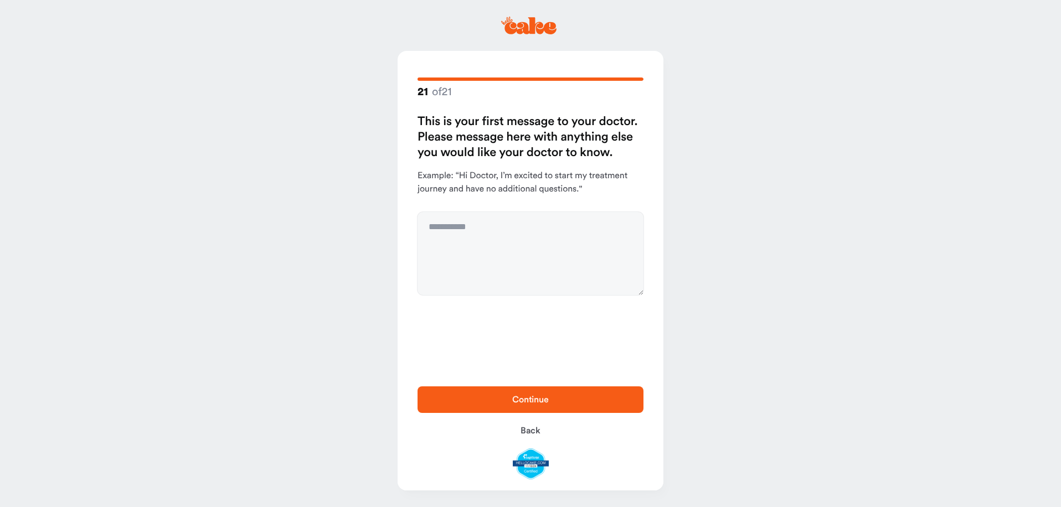
click at [586, 402] on span "Continue" at bounding box center [530, 399] width 190 height 13
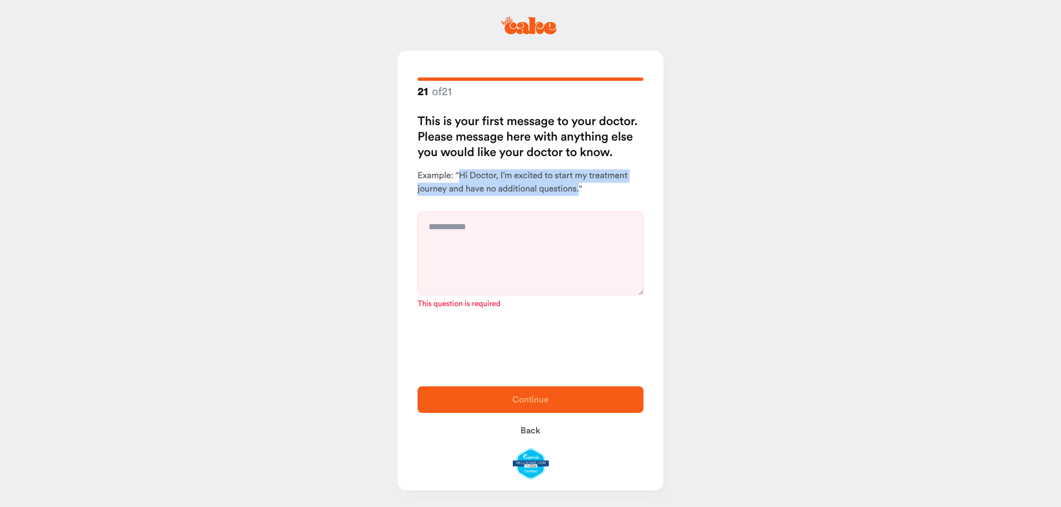
drag, startPoint x: 459, startPoint y: 177, endPoint x: 579, endPoint y: 185, distance: 120.5
click at [579, 185] on p "Example: “Hi Doctor, I’m excited to start my treatment journey and have no addi…" at bounding box center [531, 182] width 226 height 27
copy p "Hi Doctor, I’m excited to start my treatment journey and have no additional que…"
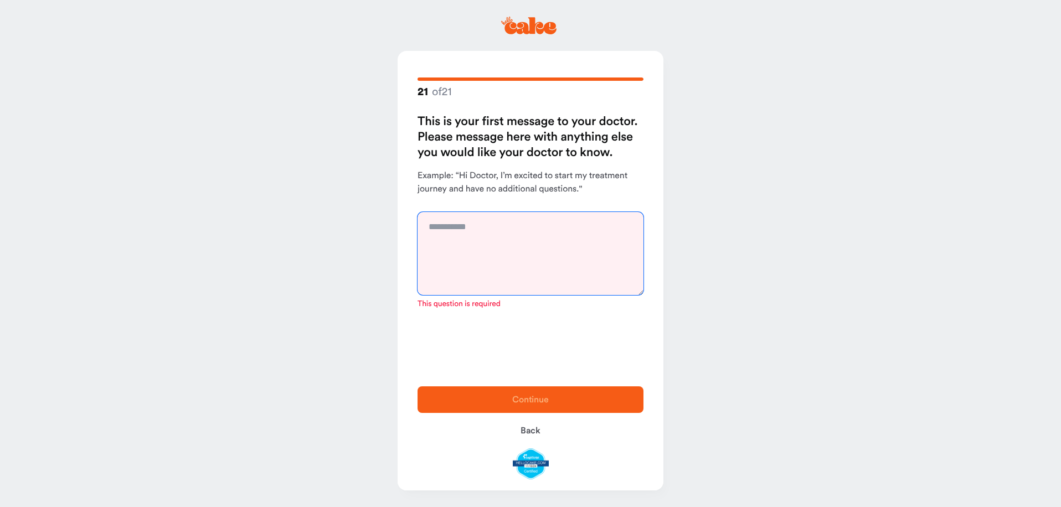
click at [503, 237] on textarea at bounding box center [531, 253] width 226 height 83
paste textarea "**********"
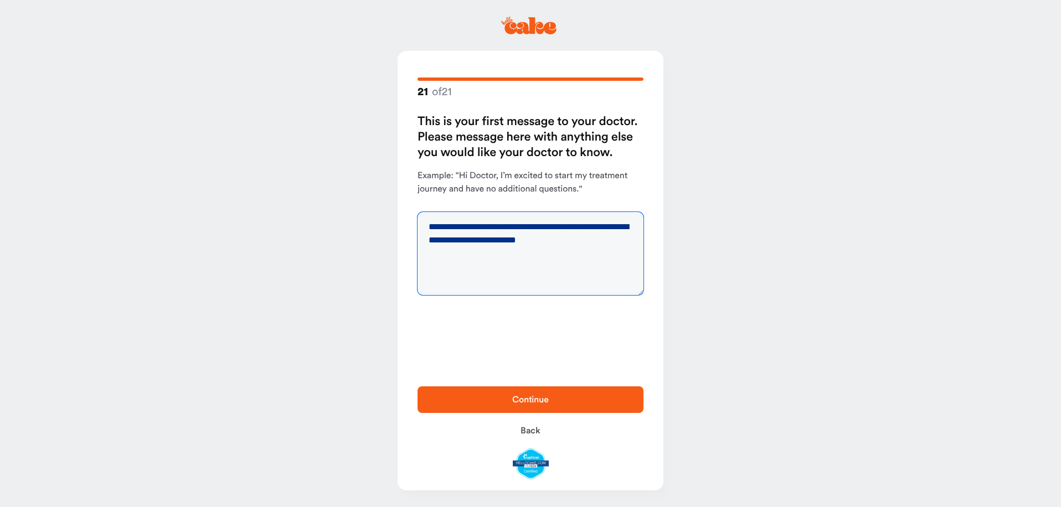
type textarea "**********"
click at [537, 398] on span "Continue" at bounding box center [530, 399] width 37 height 9
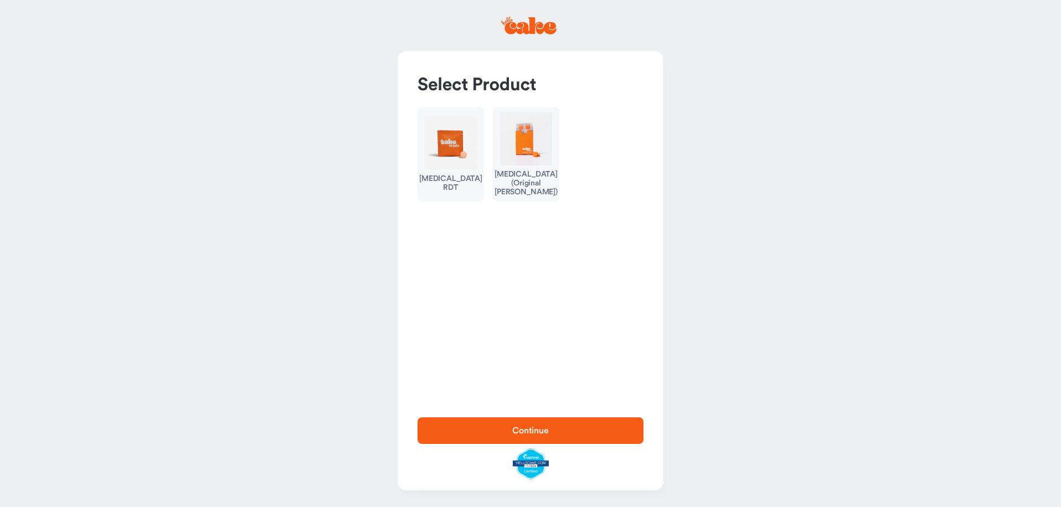
click at [451, 148] on img "button" at bounding box center [451, 143] width 52 height 53
click at [575, 429] on span "Continue" at bounding box center [530, 430] width 190 height 13
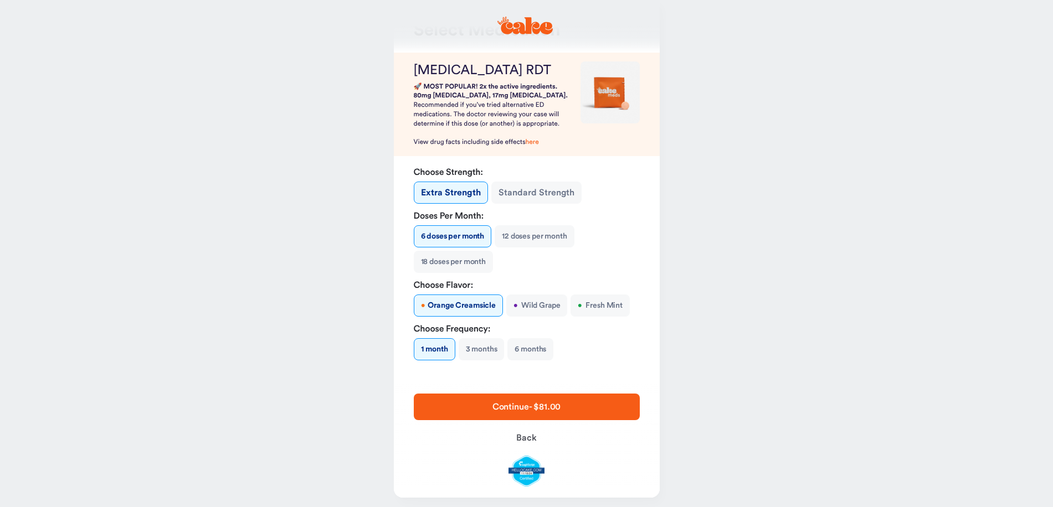
scroll to position [55, 0]
click at [598, 303] on button "• Fresh Mint" at bounding box center [599, 305] width 59 height 22
click at [476, 348] on button "3 months" at bounding box center [482, 349] width 46 height 22
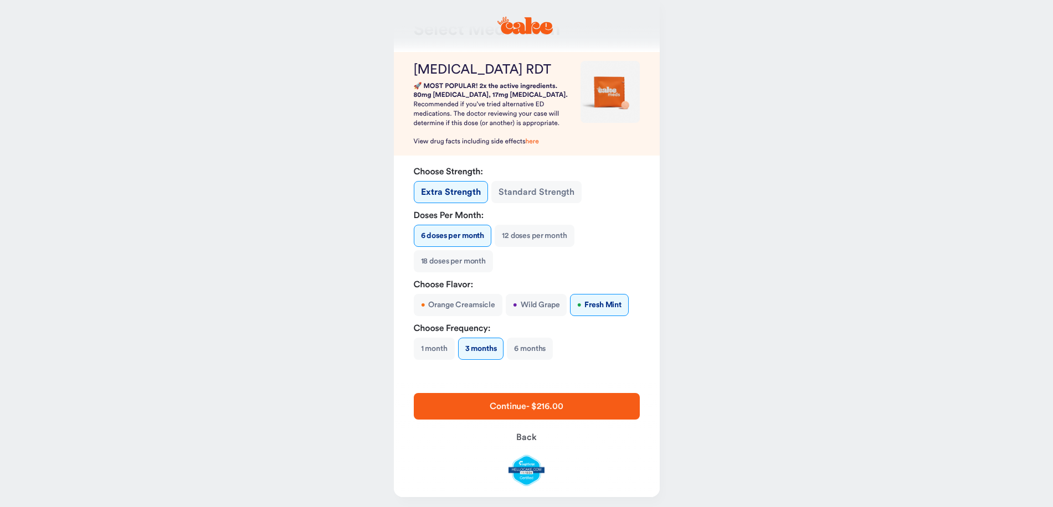
scroll to position [62, 0]
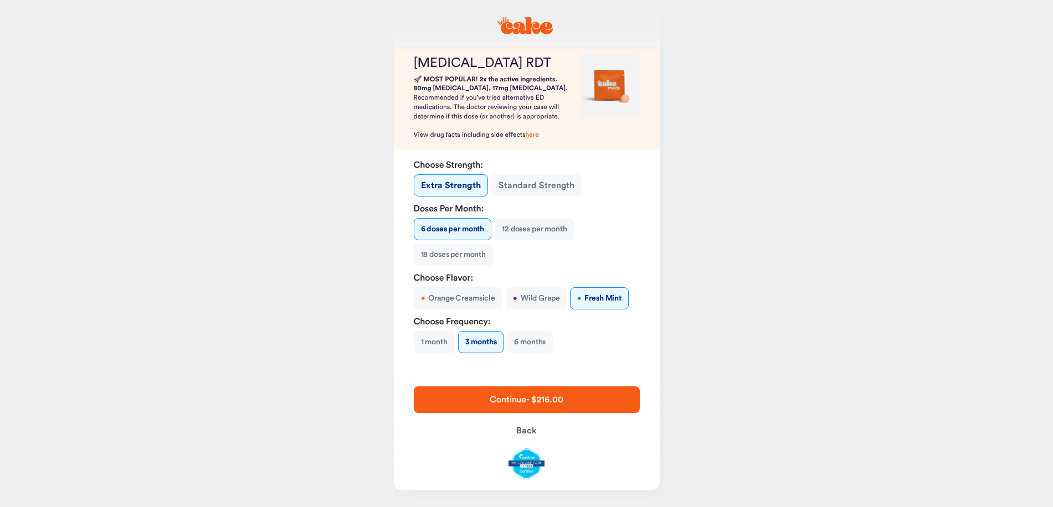
click at [575, 394] on span "Continue - $216.00" at bounding box center [526, 399] width 190 height 13
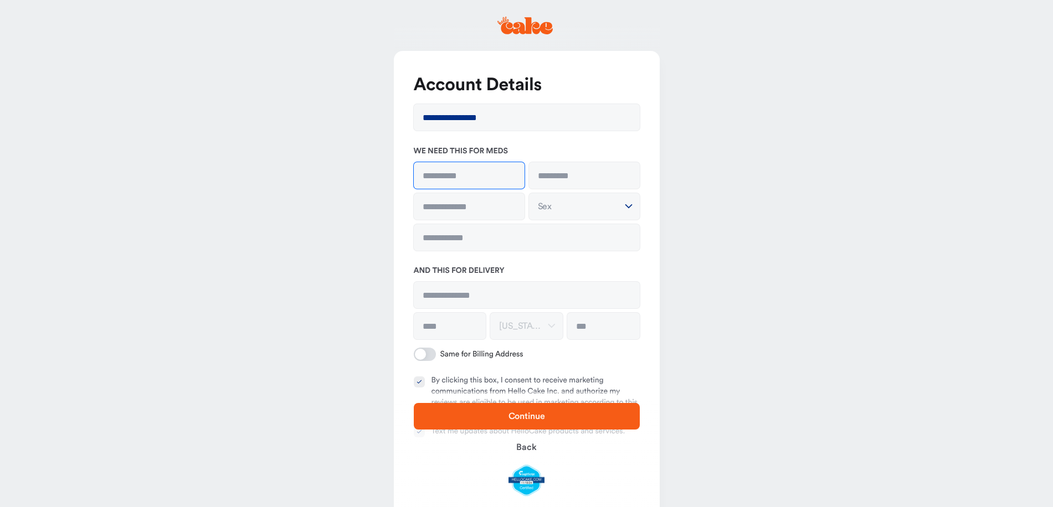
click at [476, 175] on input at bounding box center [469, 175] width 111 height 27
type input "***"
type input "********"
type input "**********"
click at [474, 231] on input "tel" at bounding box center [527, 237] width 226 height 27
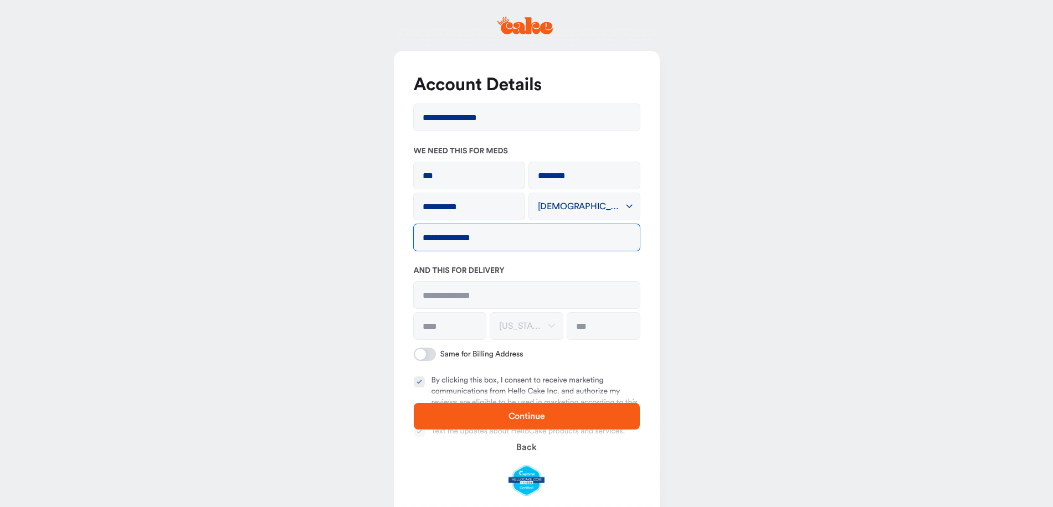
type input "**********"
click at [464, 290] on input at bounding box center [527, 295] width 226 height 27
type input "**********"
type input "*******"
type input "*****"
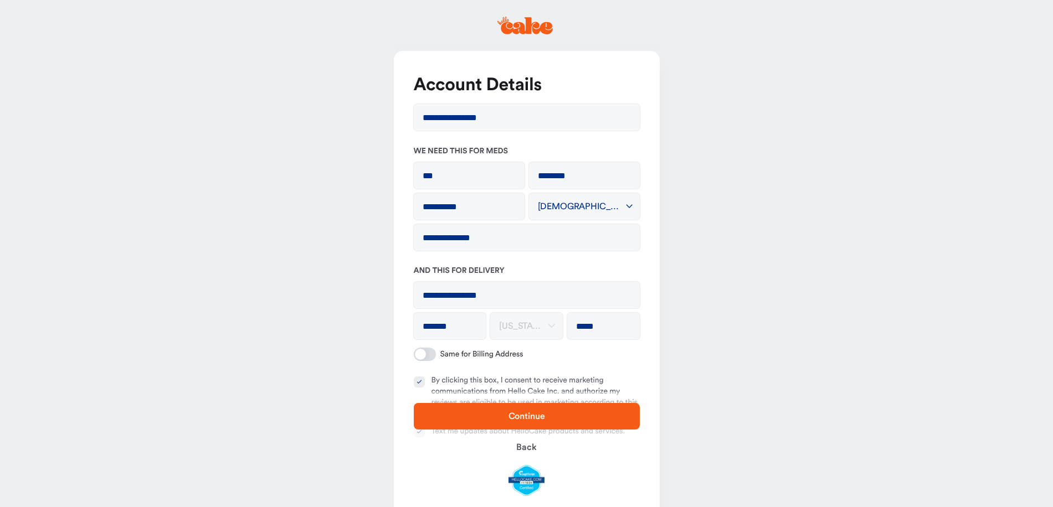
click at [750, 295] on main "**********" at bounding box center [526, 297] width 1053 height 595
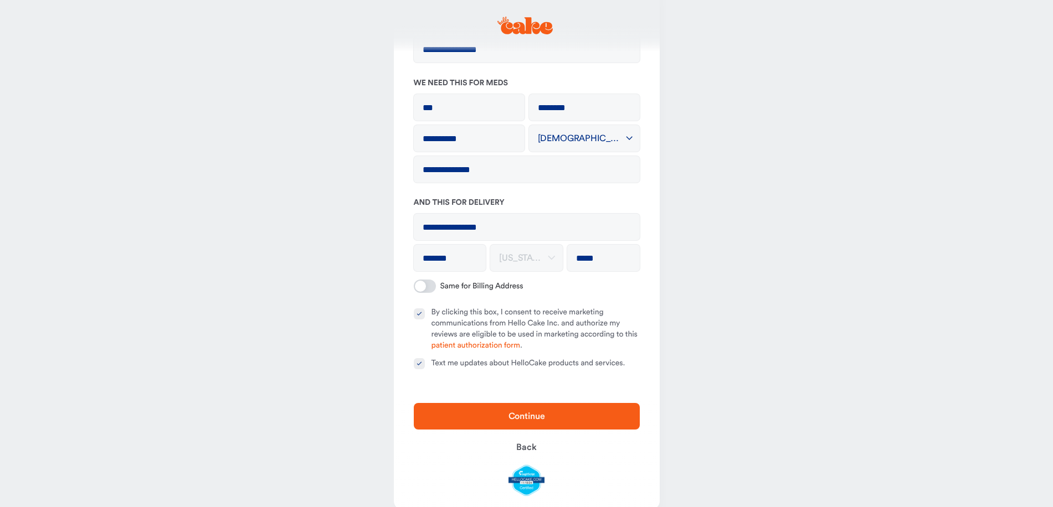
scroll to position [87, 0]
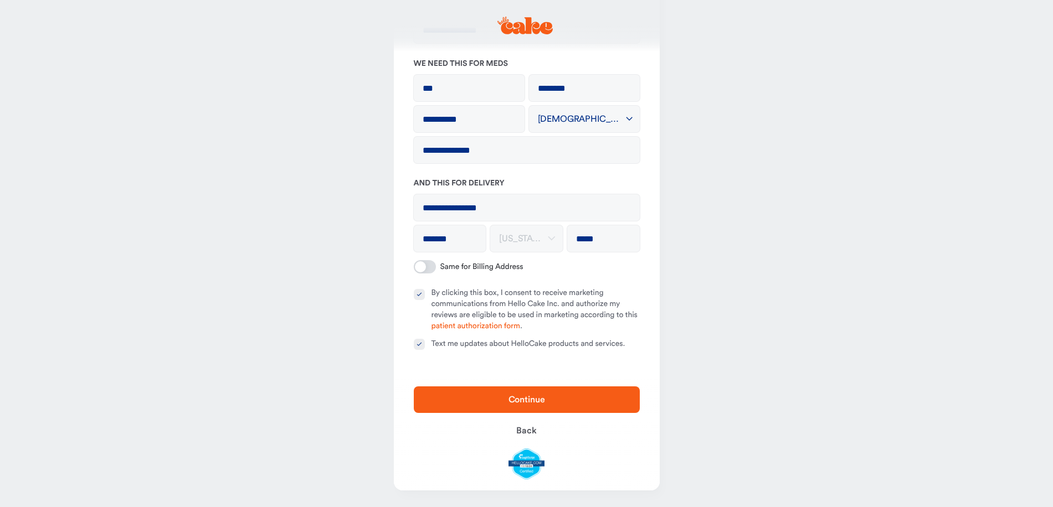
click at [423, 292] on button "By clicking this box, I consent to receive marketing communications from Hello …" at bounding box center [419, 294] width 11 height 11
click at [420, 344] on button "Text me updates about HelloCake products and services." at bounding box center [419, 344] width 11 height 11
click at [522, 398] on span "Continue" at bounding box center [526, 399] width 37 height 9
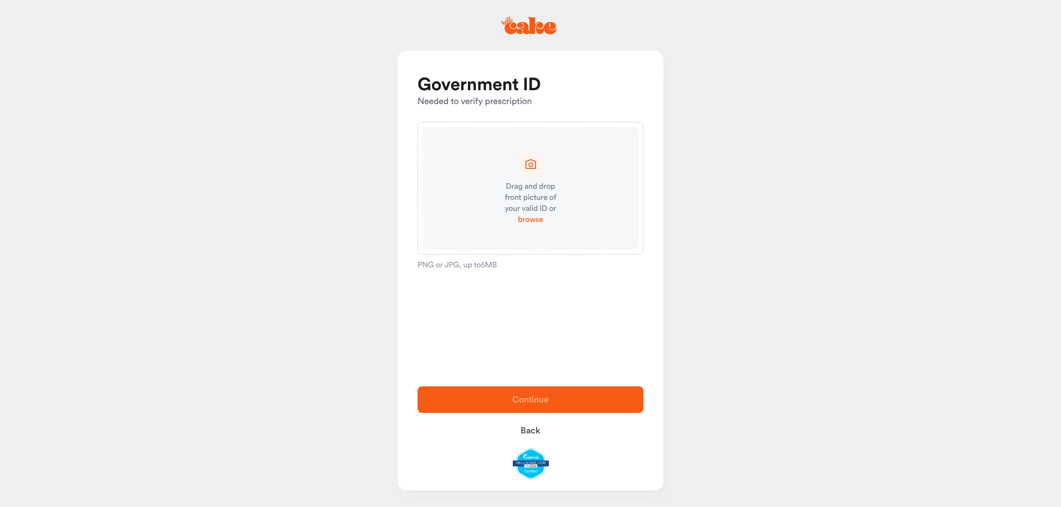
click at [529, 219] on span "browse" at bounding box center [530, 219] width 25 height 11
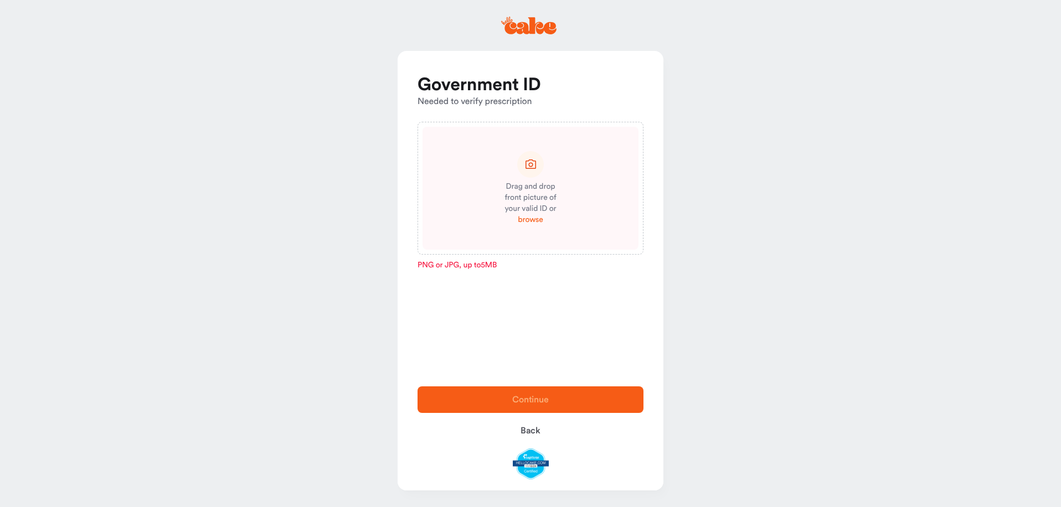
click at [530, 221] on span "browse" at bounding box center [530, 219] width 25 height 11
click at [535, 223] on span "browse" at bounding box center [530, 219] width 25 height 11
click at [581, 352] on div "Government ID Needed to verify prescription Drag and drop front picture of your…" at bounding box center [531, 213] width 266 height 325
click at [579, 231] on div "Drag and drop front picture of your valid ID or browse" at bounding box center [531, 188] width 216 height 123
click at [525, 170] on icon at bounding box center [531, 164] width 14 height 14
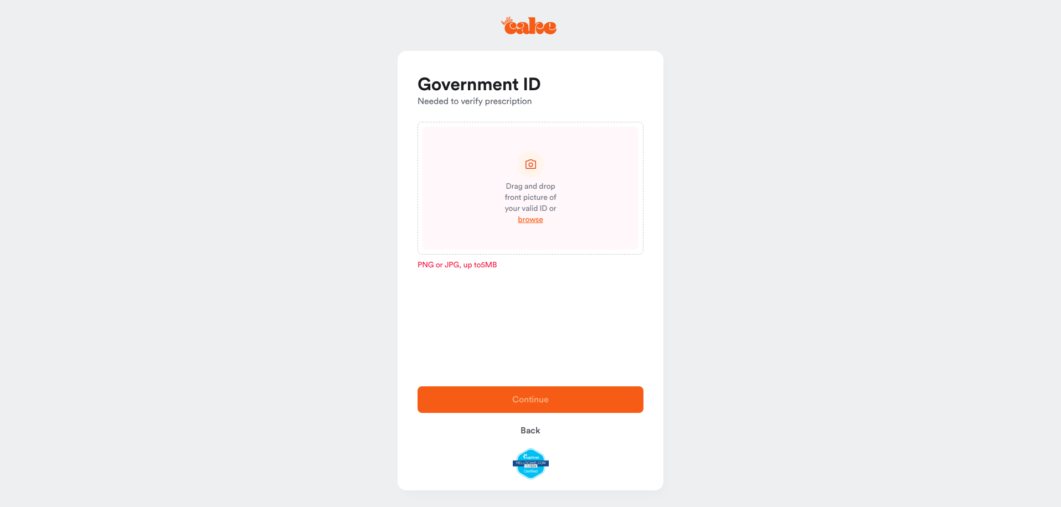
click at [466, 261] on div "PNG or JPG, up to 5 MB" at bounding box center [531, 265] width 226 height 9
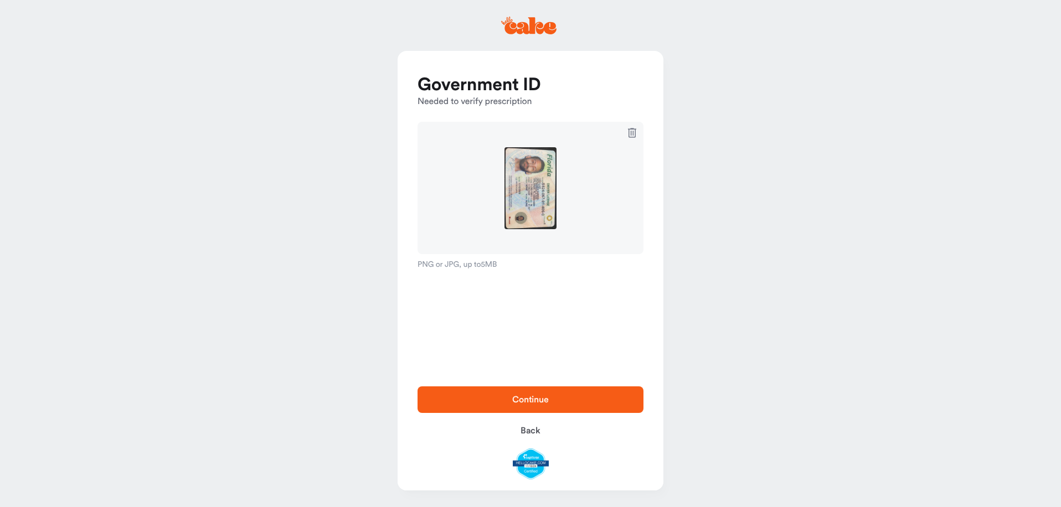
click at [592, 398] on span "Continue" at bounding box center [530, 399] width 190 height 13
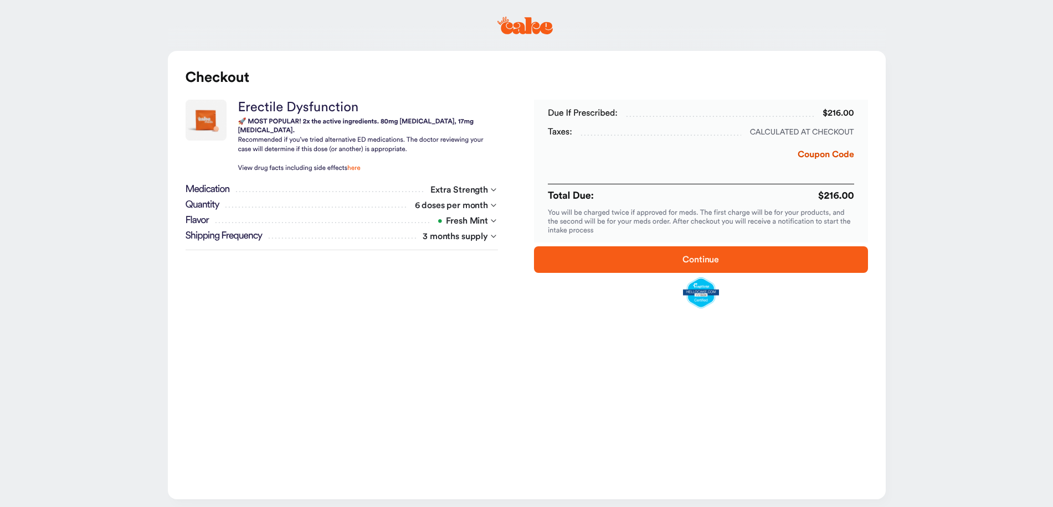
click at [619, 256] on span "Continue" at bounding box center [701, 259] width 298 height 13
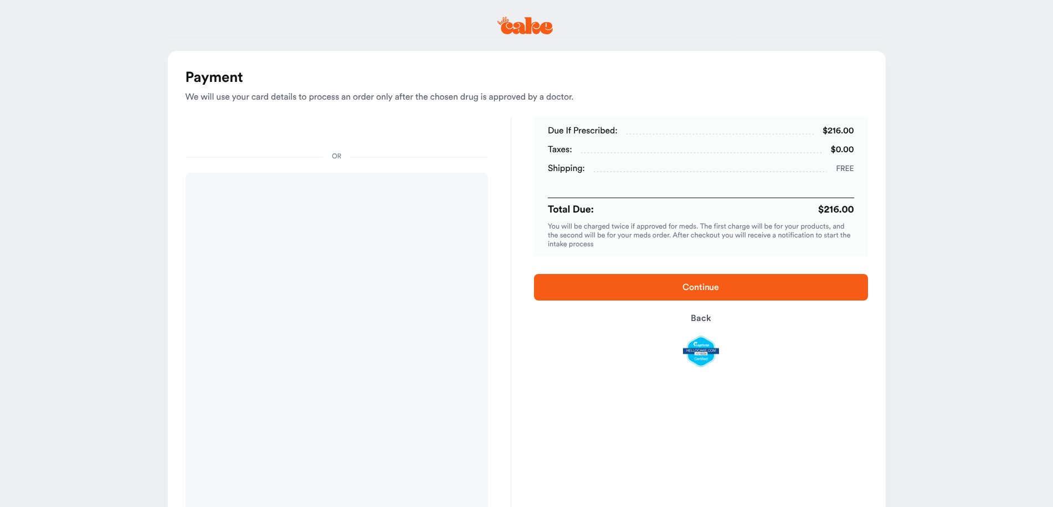
click at [593, 381] on div "Due if prescribed: $216.00 Taxes: $0.00 Shipping: Free Total Due: $216.00 You w…" at bounding box center [700, 407] width 379 height 580
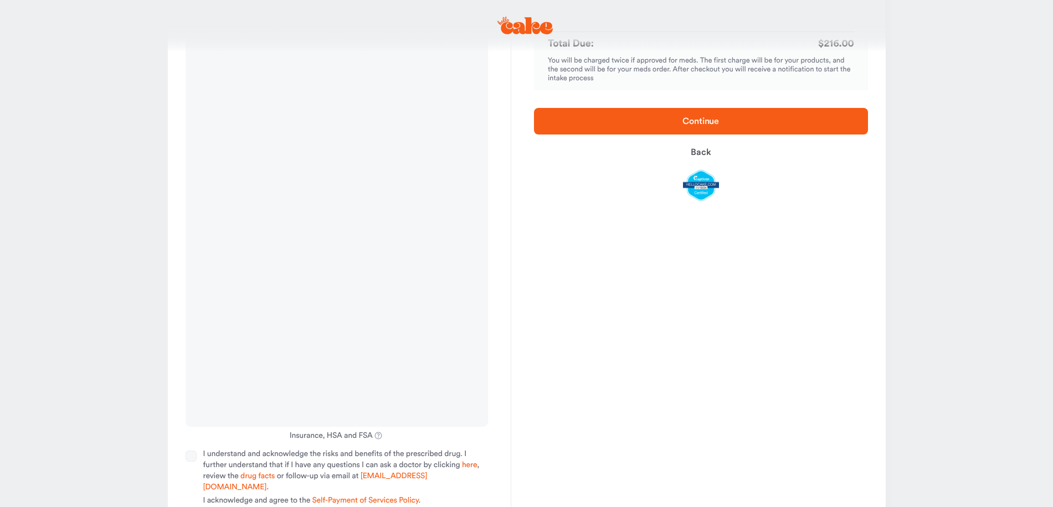
click at [629, 350] on div "Due if prescribed: $216.00 Taxes: $0.00 Shipping: Free Total Due: $216.00 You w…" at bounding box center [700, 241] width 379 height 580
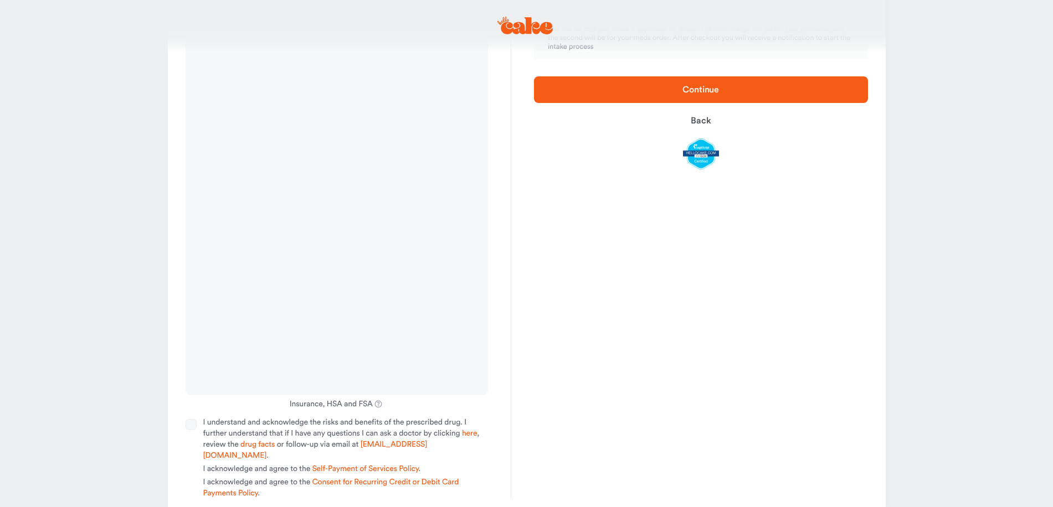
scroll to position [213, 0]
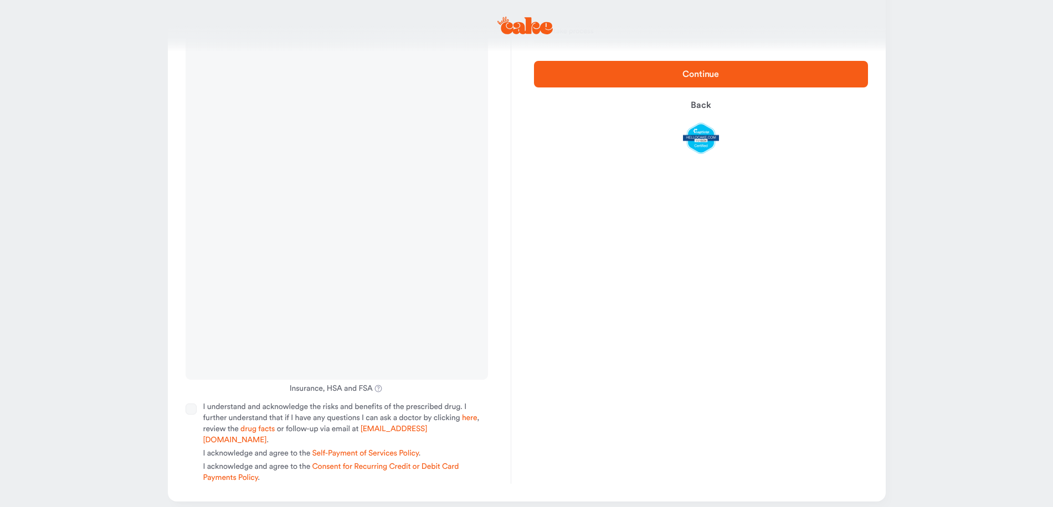
click at [193, 409] on button "I understand and acknowledge the risks and benefits of the prescribed drug. I f…" at bounding box center [191, 409] width 11 height 11
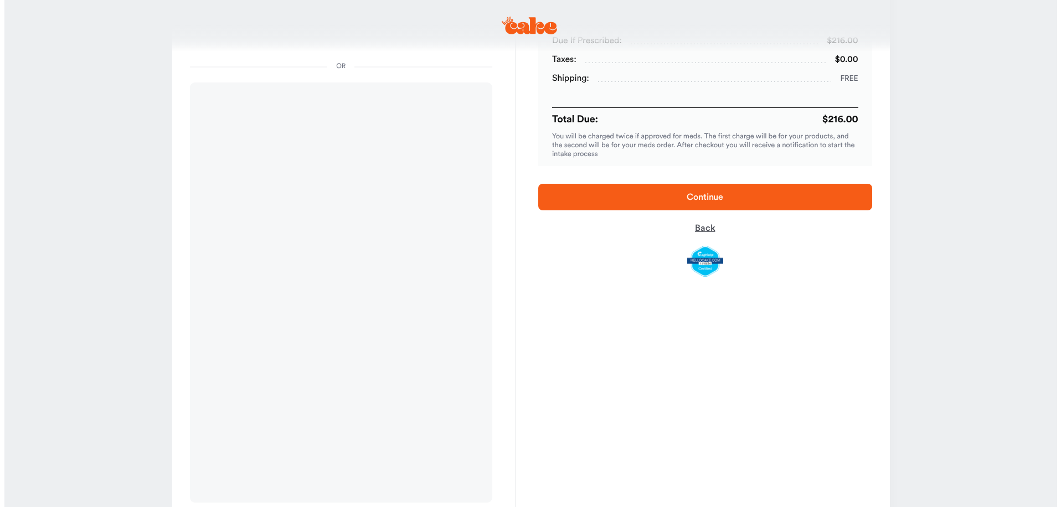
scroll to position [0, 0]
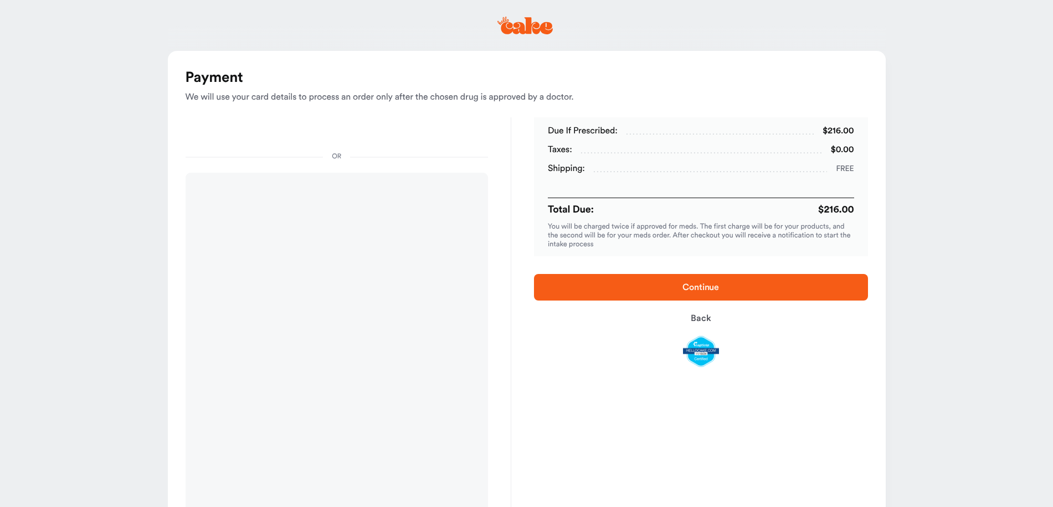
click at [702, 293] on span "Continue" at bounding box center [701, 287] width 298 height 13
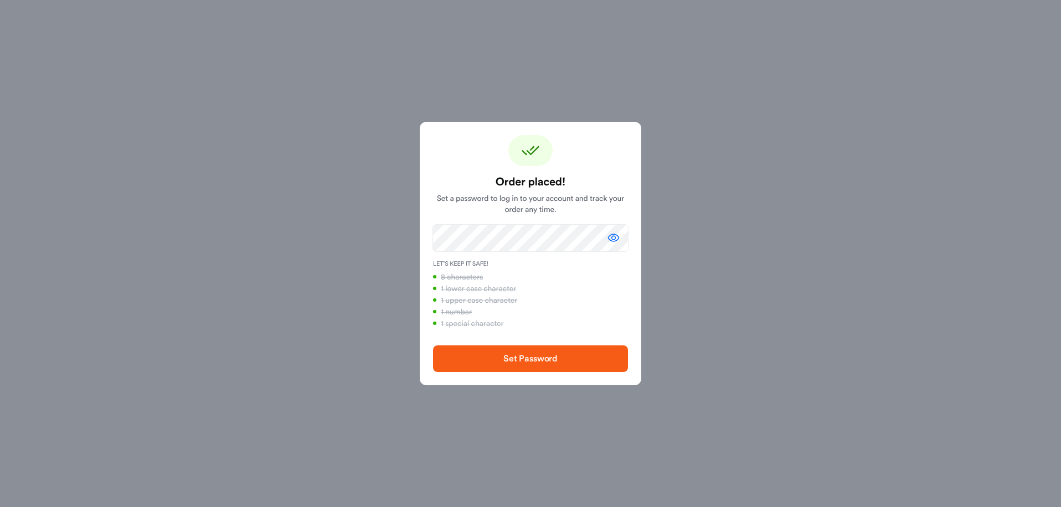
click at [507, 351] on button "Set Password" at bounding box center [530, 359] width 195 height 27
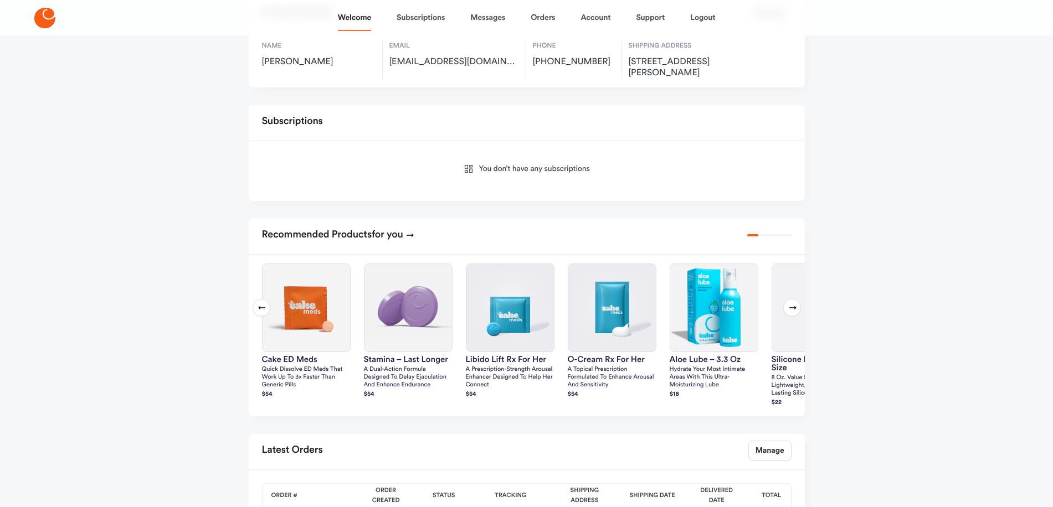
scroll to position [387, 0]
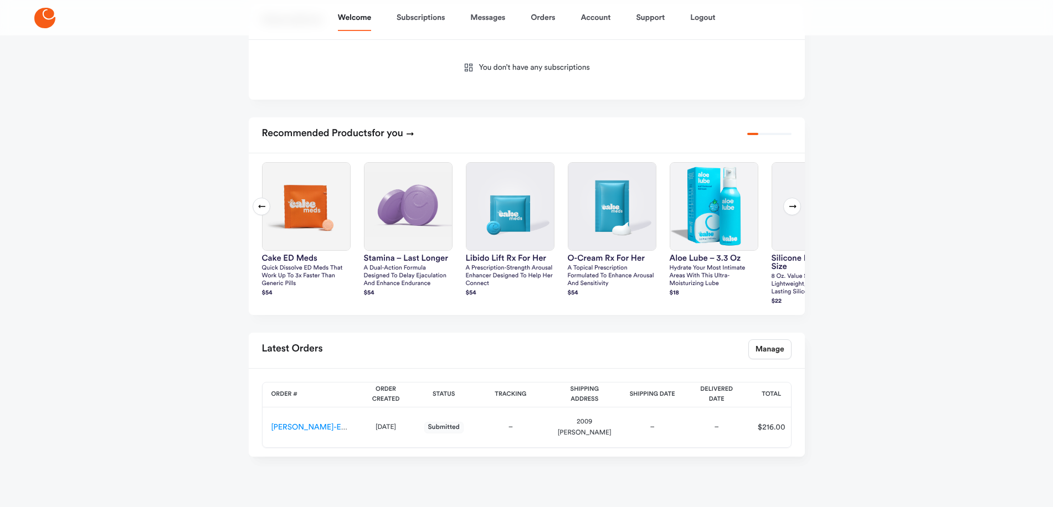
click at [790, 202] on icon at bounding box center [792, 206] width 9 height 9
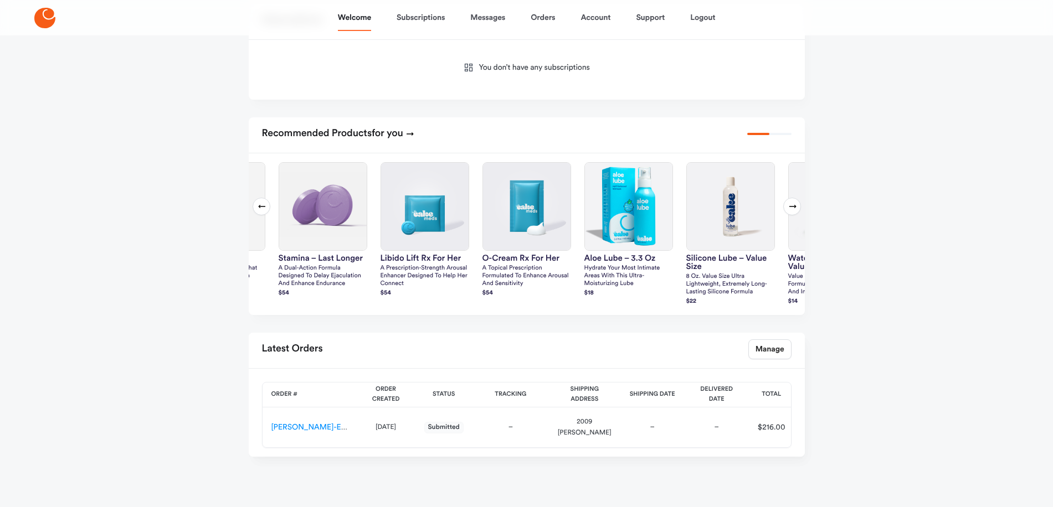
click at [790, 202] on icon at bounding box center [792, 206] width 9 height 9
